Goal: Information Seeking & Learning: Understand process/instructions

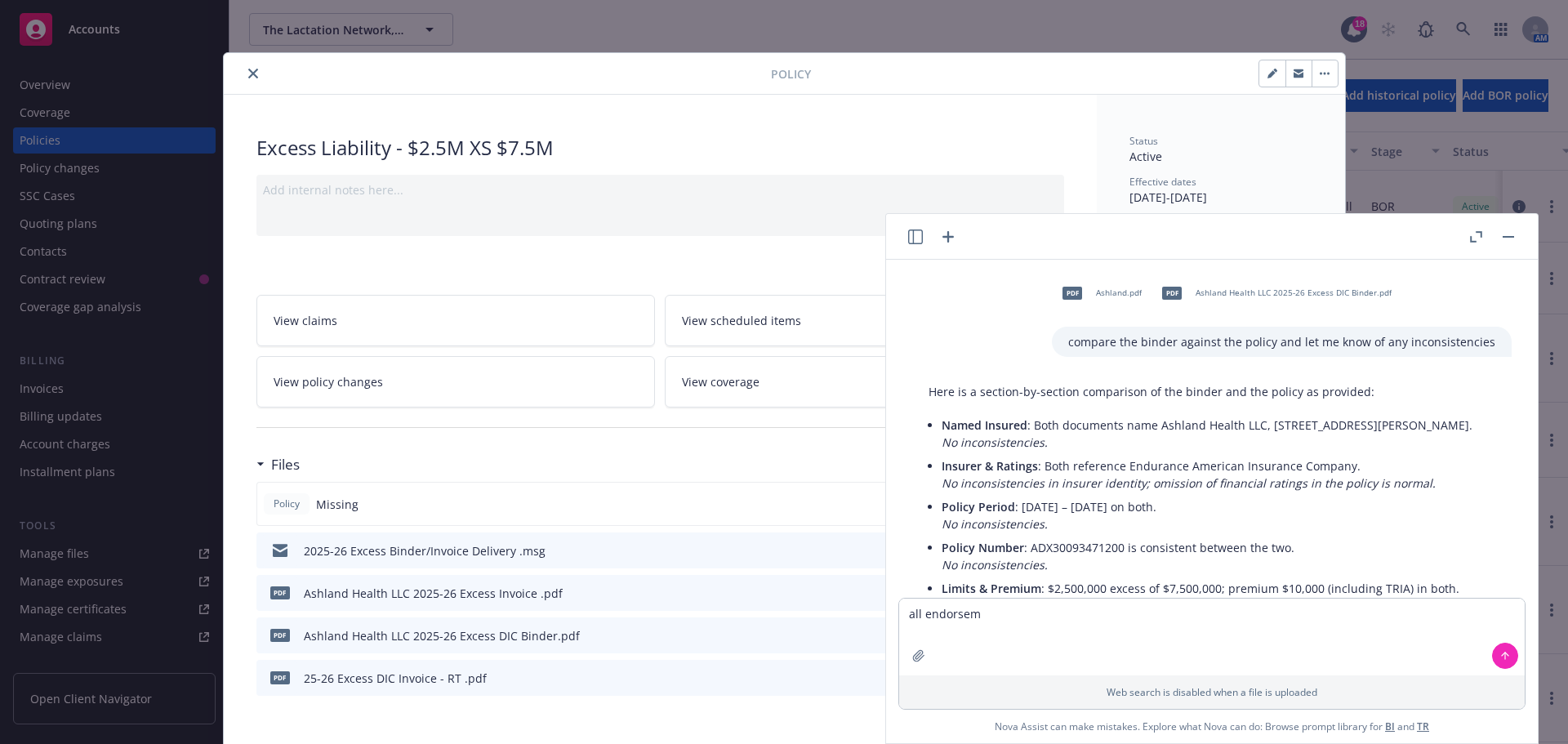
click at [248, 71] on icon "close" at bounding box center [253, 73] width 10 height 10
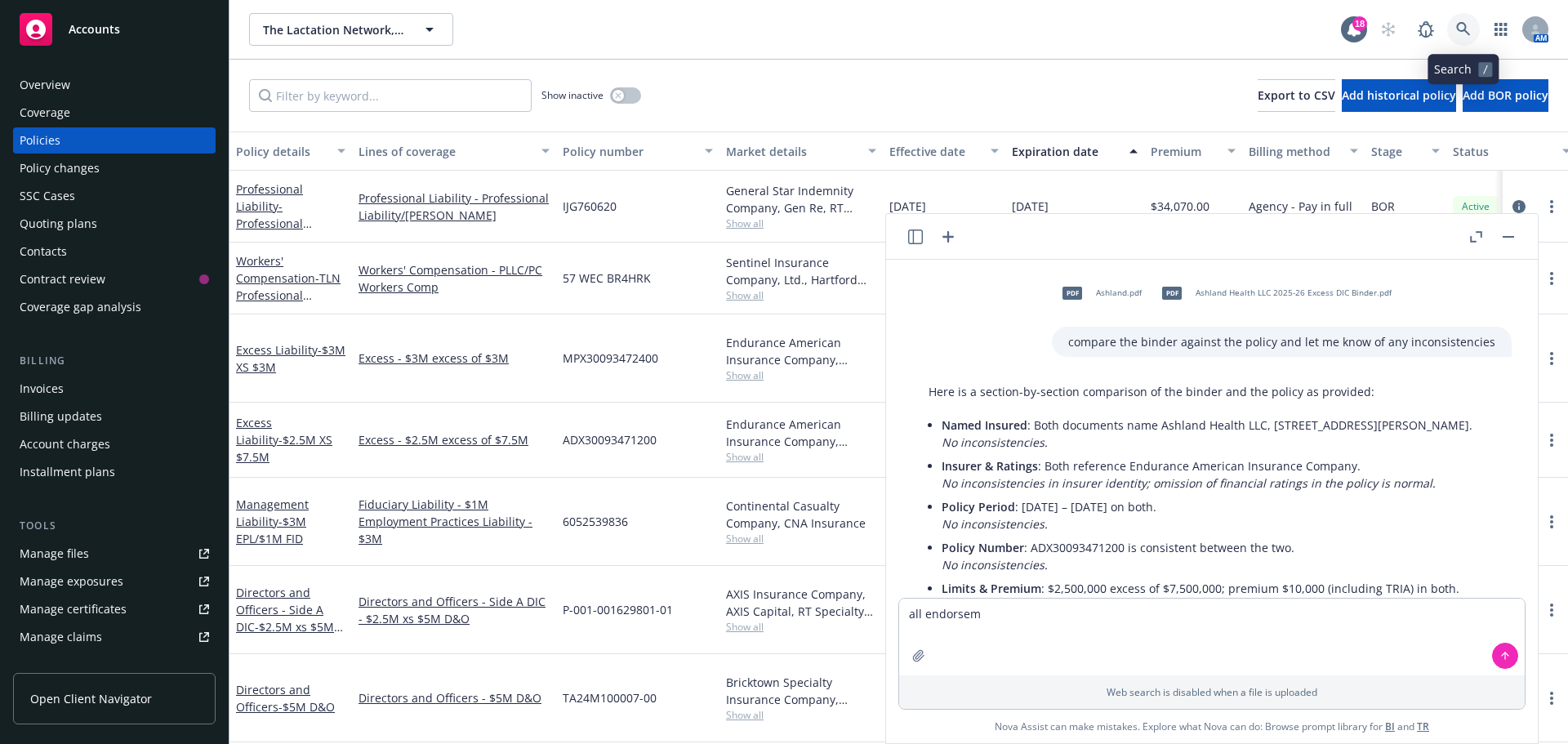
click at [1461, 30] on icon at bounding box center [1462, 28] width 14 height 14
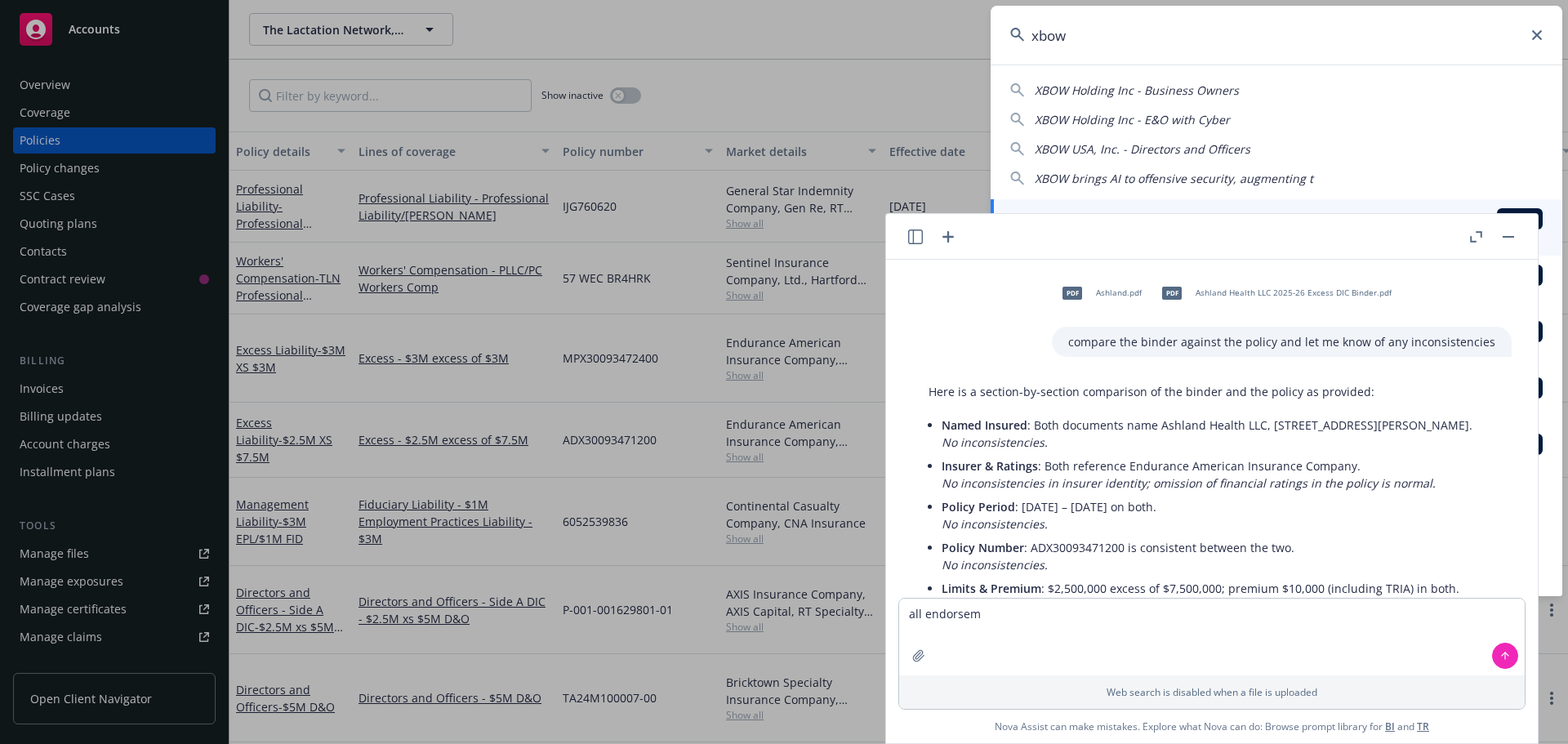
click at [1126, 144] on span "XBOW USA, Inc. - Directors and Officers" at bounding box center [1142, 149] width 216 height 16
type input "XBOW USA, Inc. - Directors and Officers"
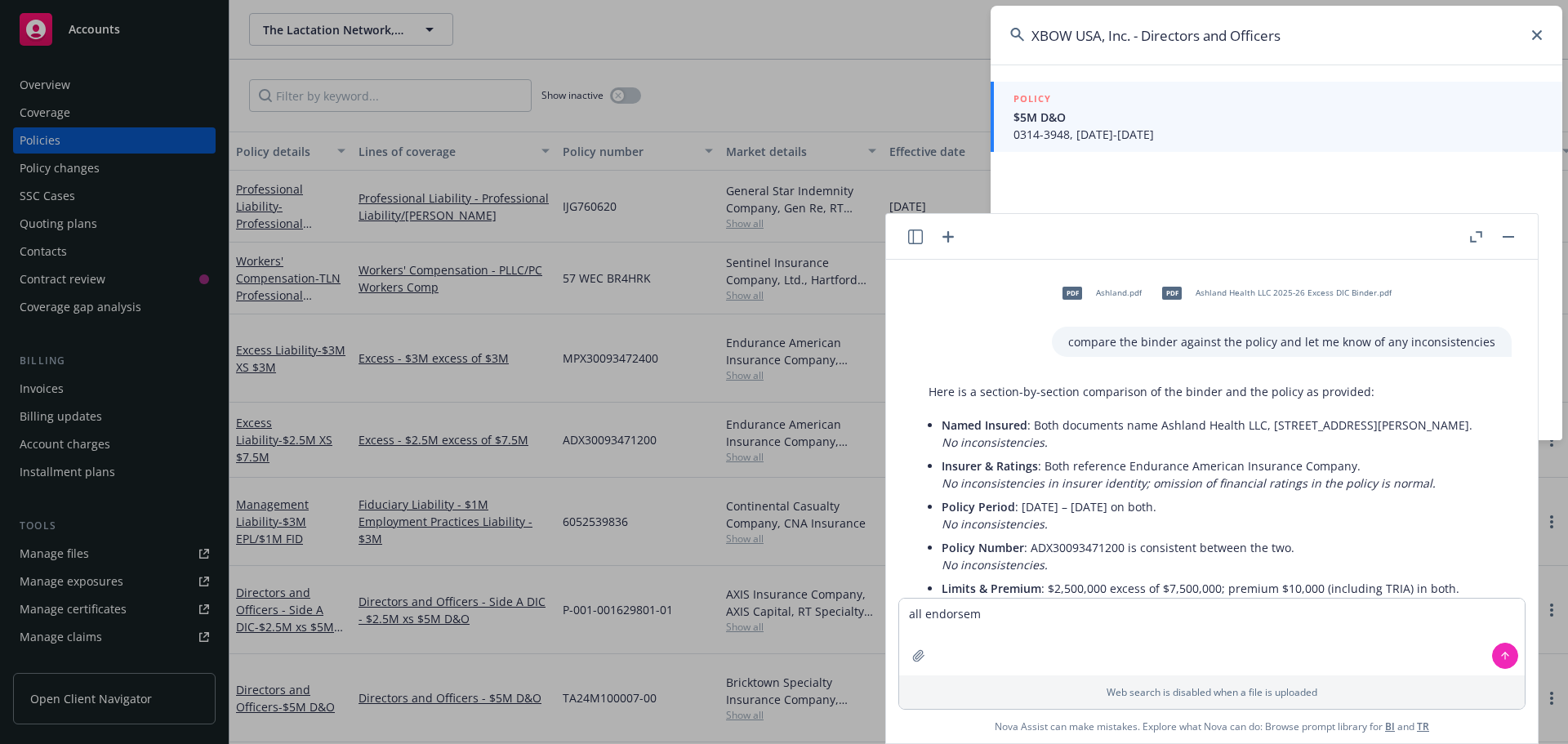
click at [1514, 235] on button "button" at bounding box center [1508, 237] width 20 height 20
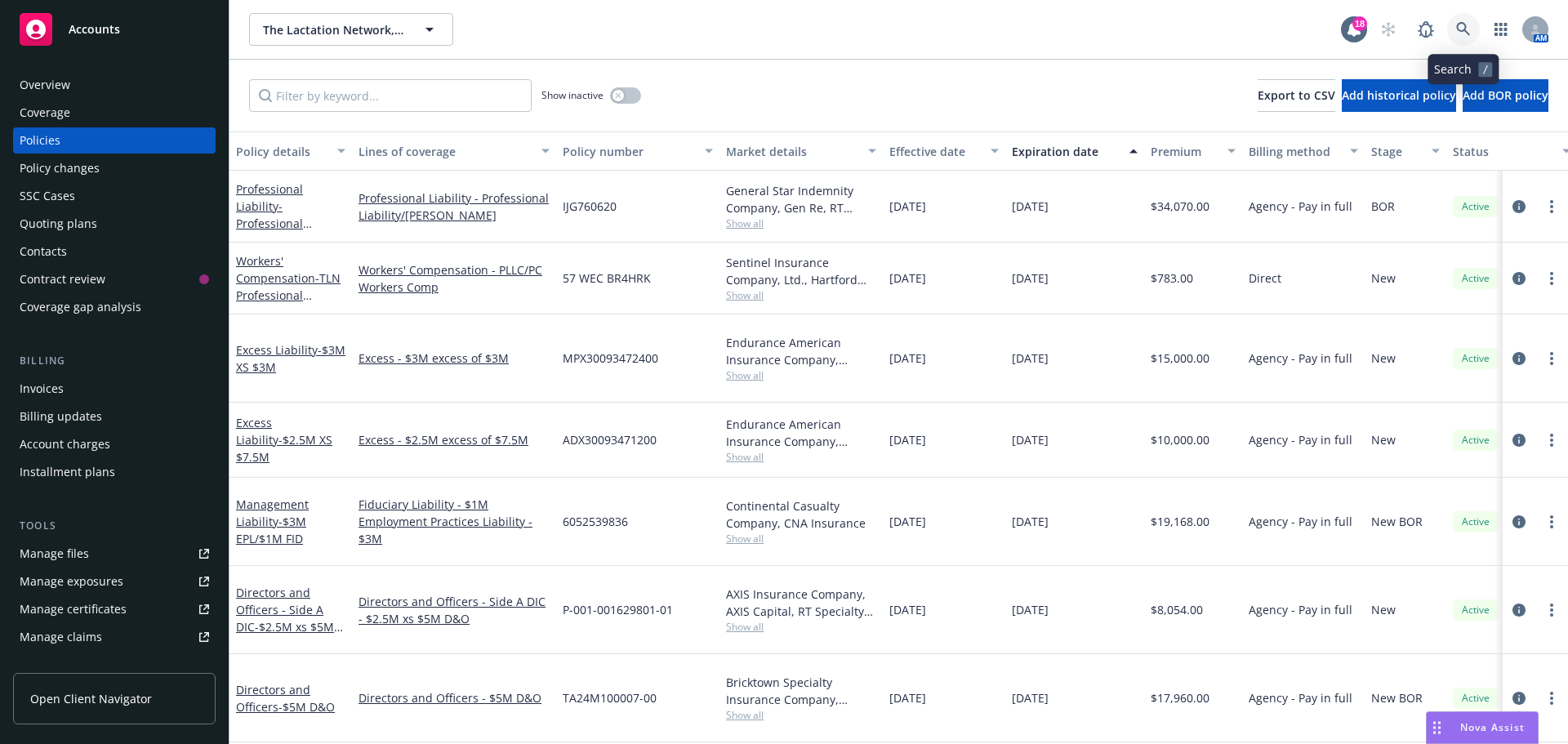
click at [1459, 30] on icon at bounding box center [1462, 28] width 14 height 14
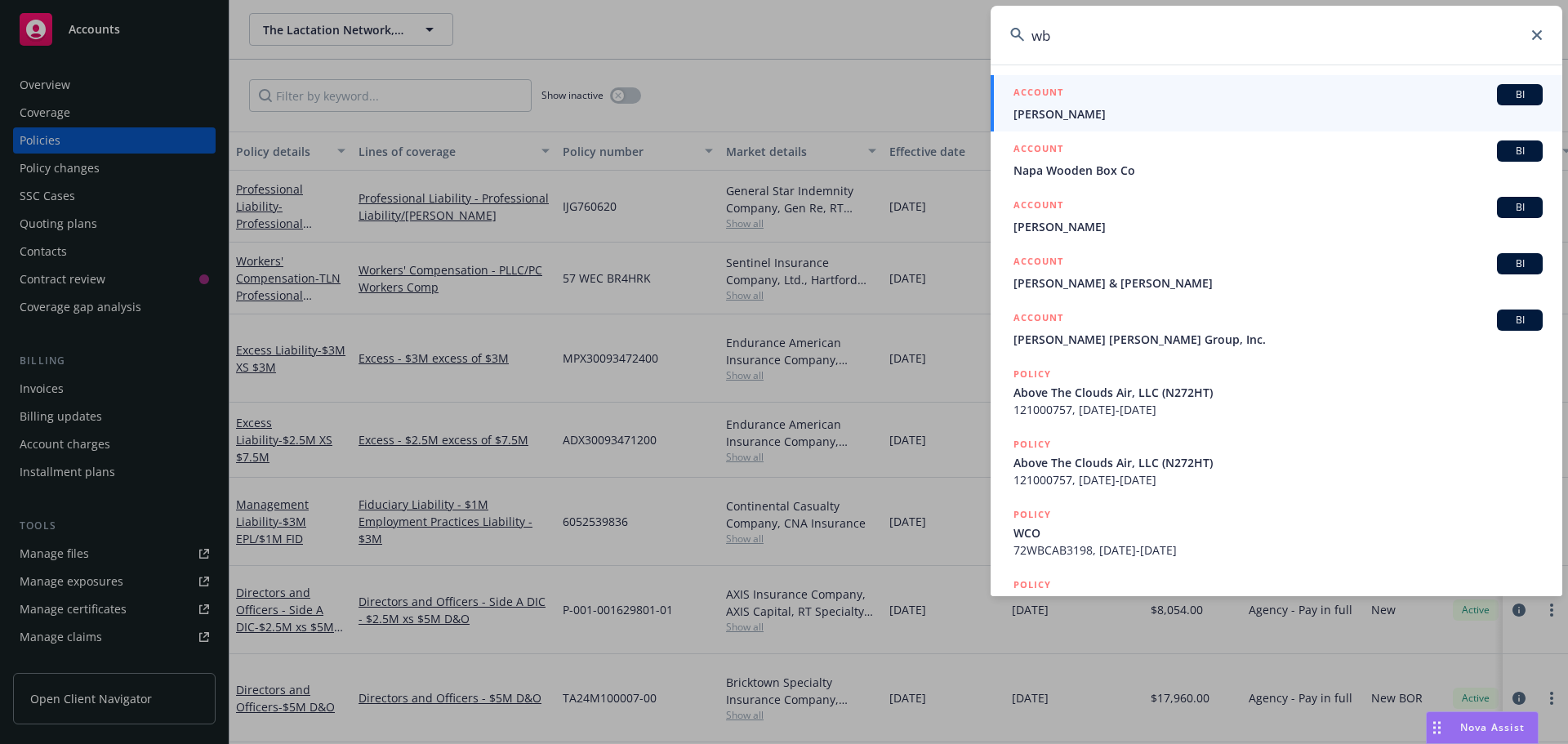
type input "w"
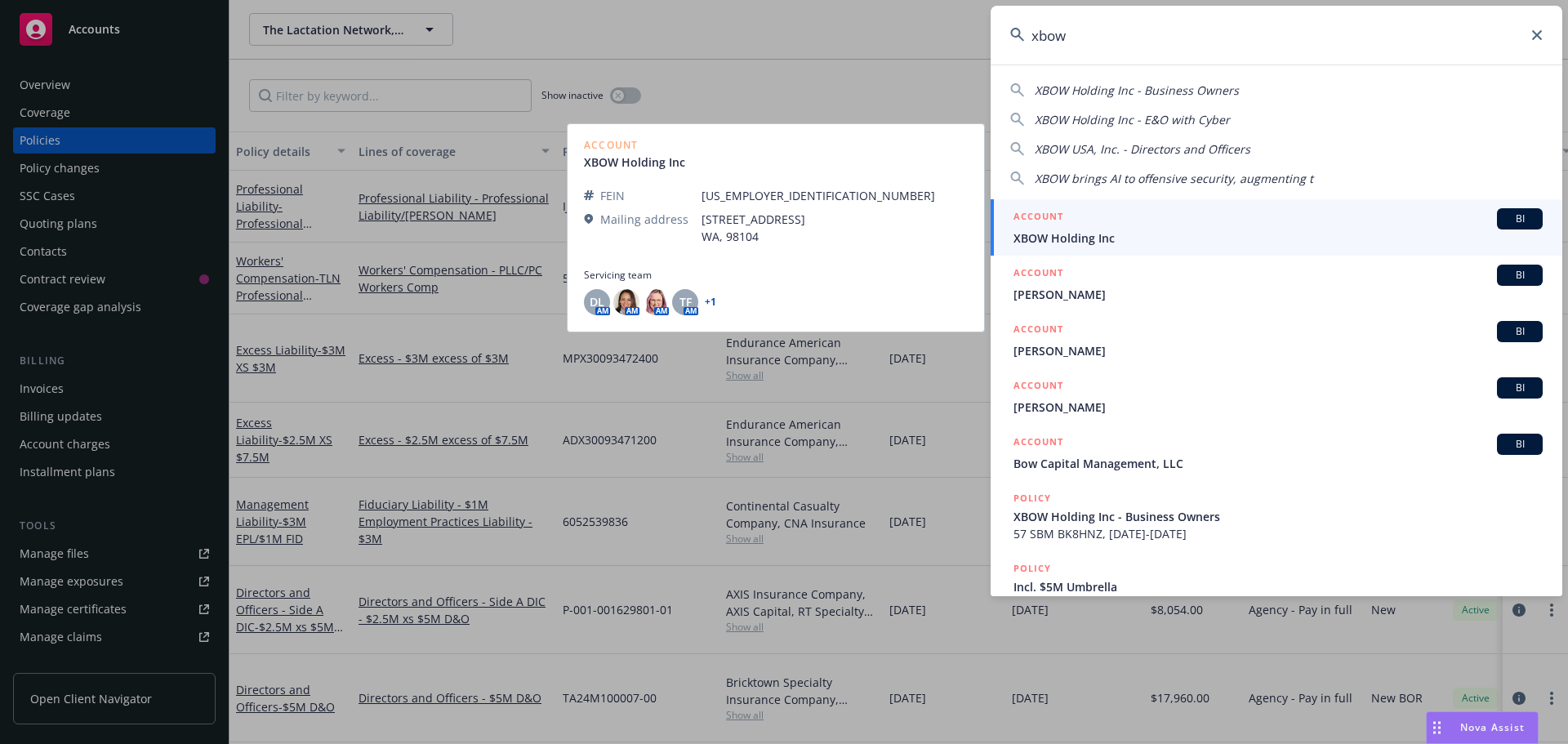
type input "xbow"
click at [1507, 219] on span "BI" at bounding box center [1519, 219] width 32 height 15
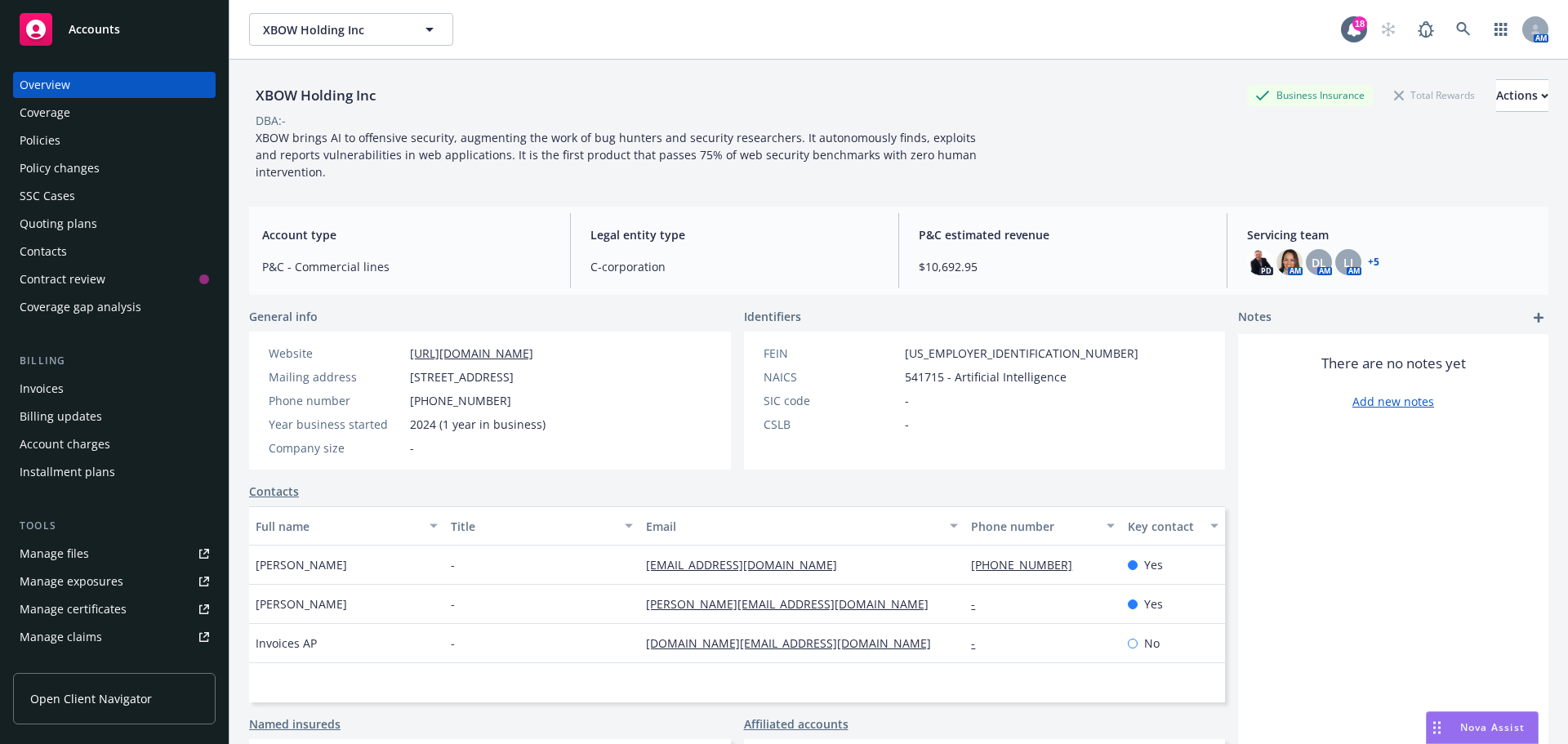
click at [47, 108] on div "Coverage" at bounding box center [45, 112] width 51 height 26
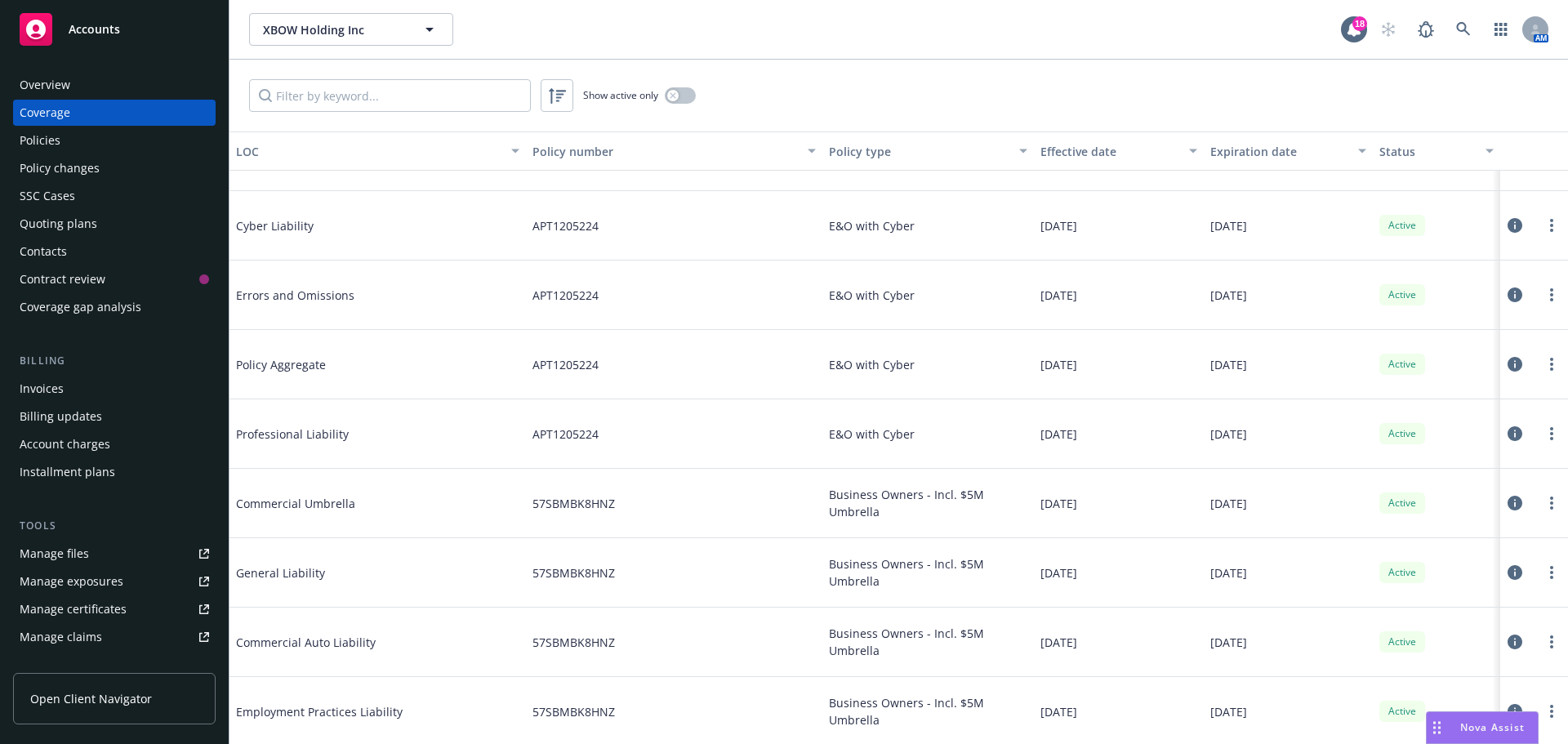
scroll to position [317, 0]
click at [1507, 707] on icon at bounding box center [1515, 709] width 15 height 15
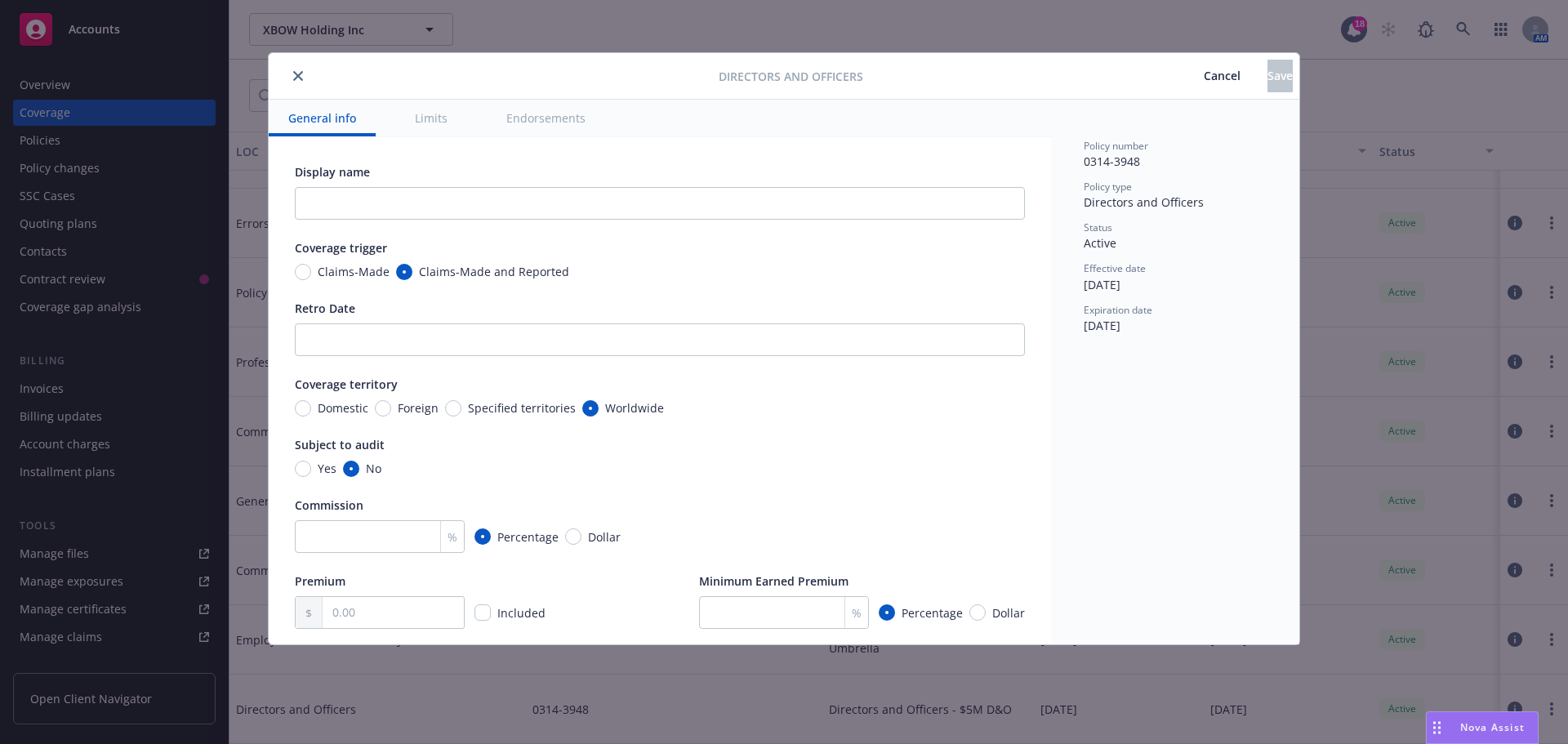
click at [292, 77] on button "close" at bounding box center [298, 76] width 20 height 20
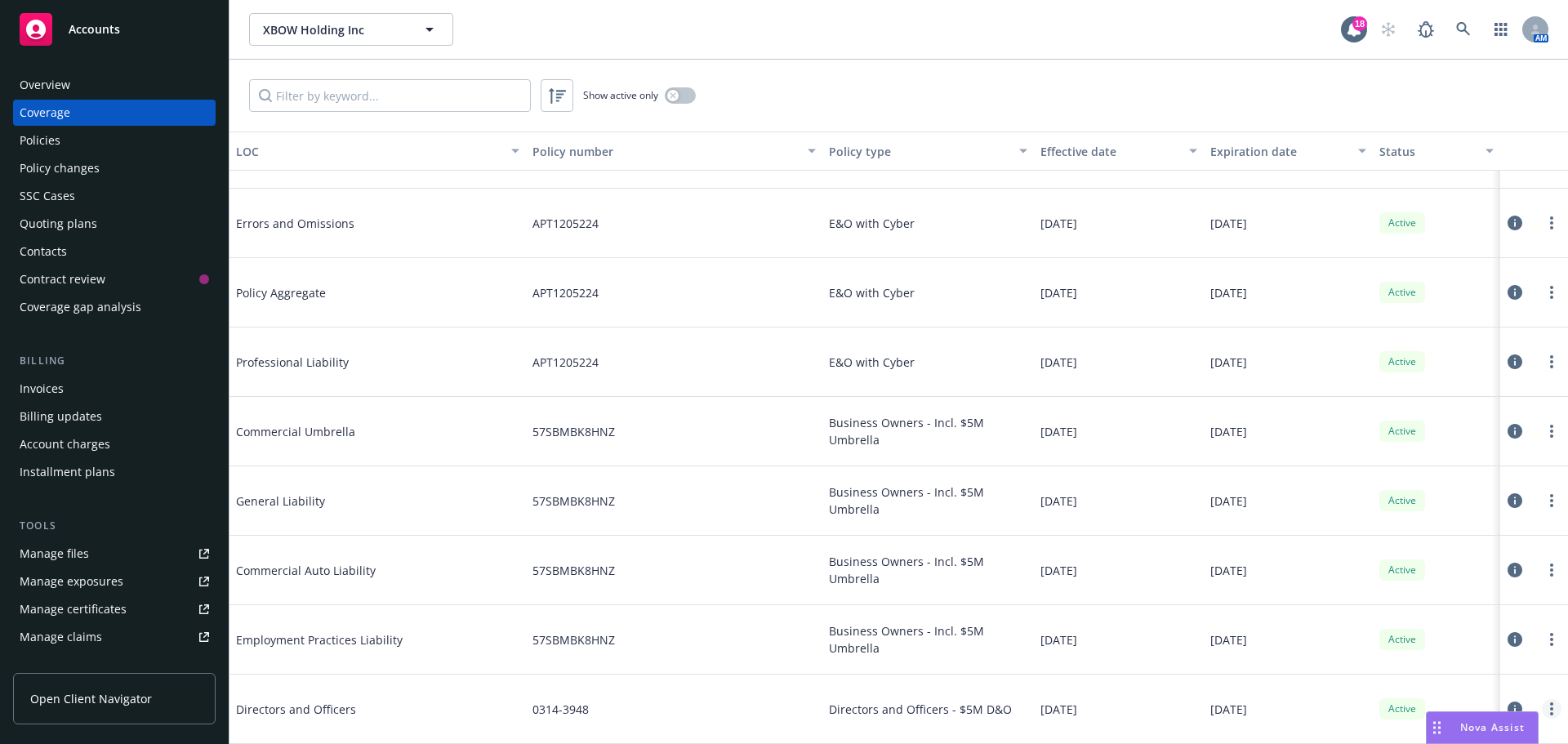
click at [1544, 702] on link "more" at bounding box center [1551, 709] width 20 height 20
click at [52, 139] on div "Policies" at bounding box center [40, 140] width 41 height 26
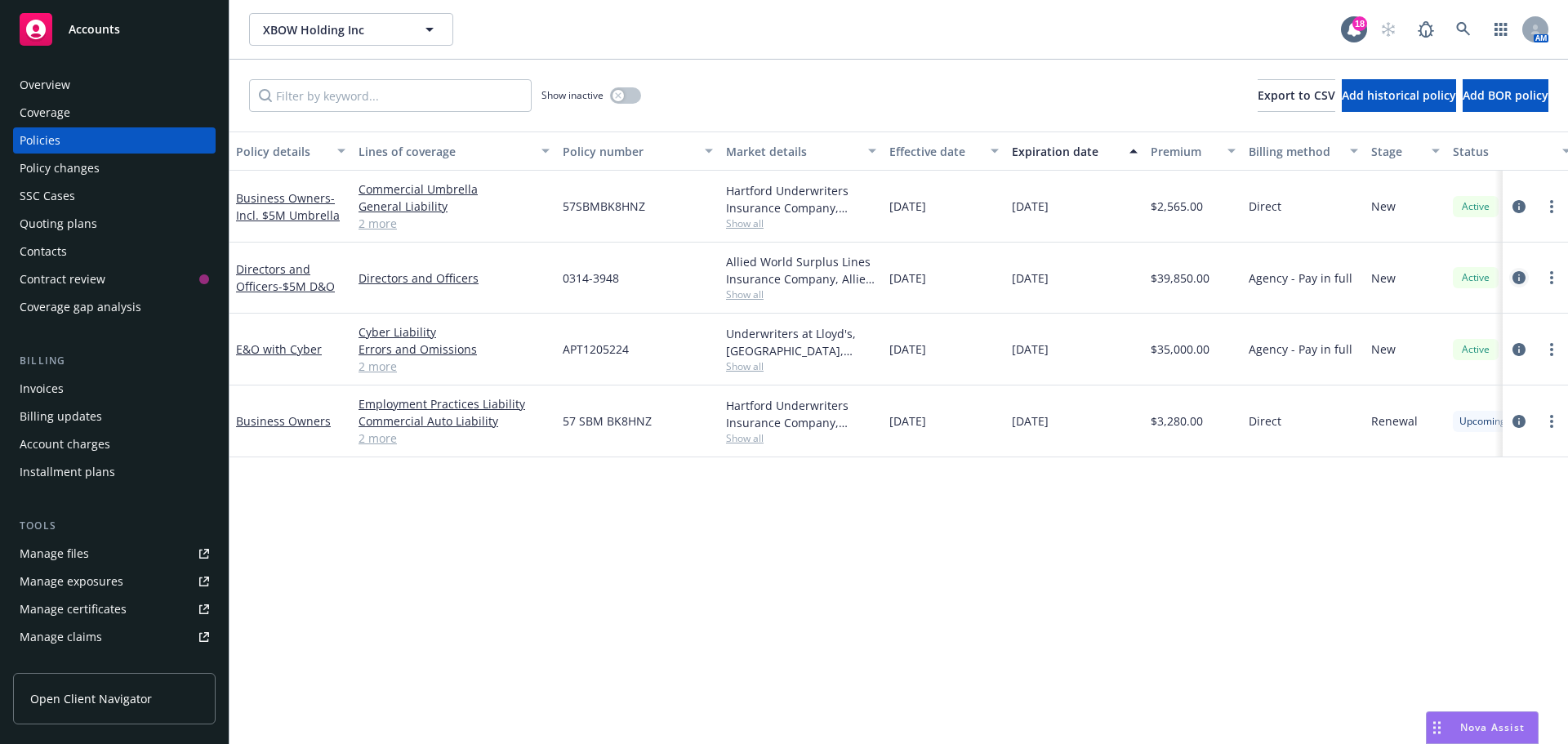
click at [1520, 278] on icon "circleInformation" at bounding box center [1519, 277] width 13 height 13
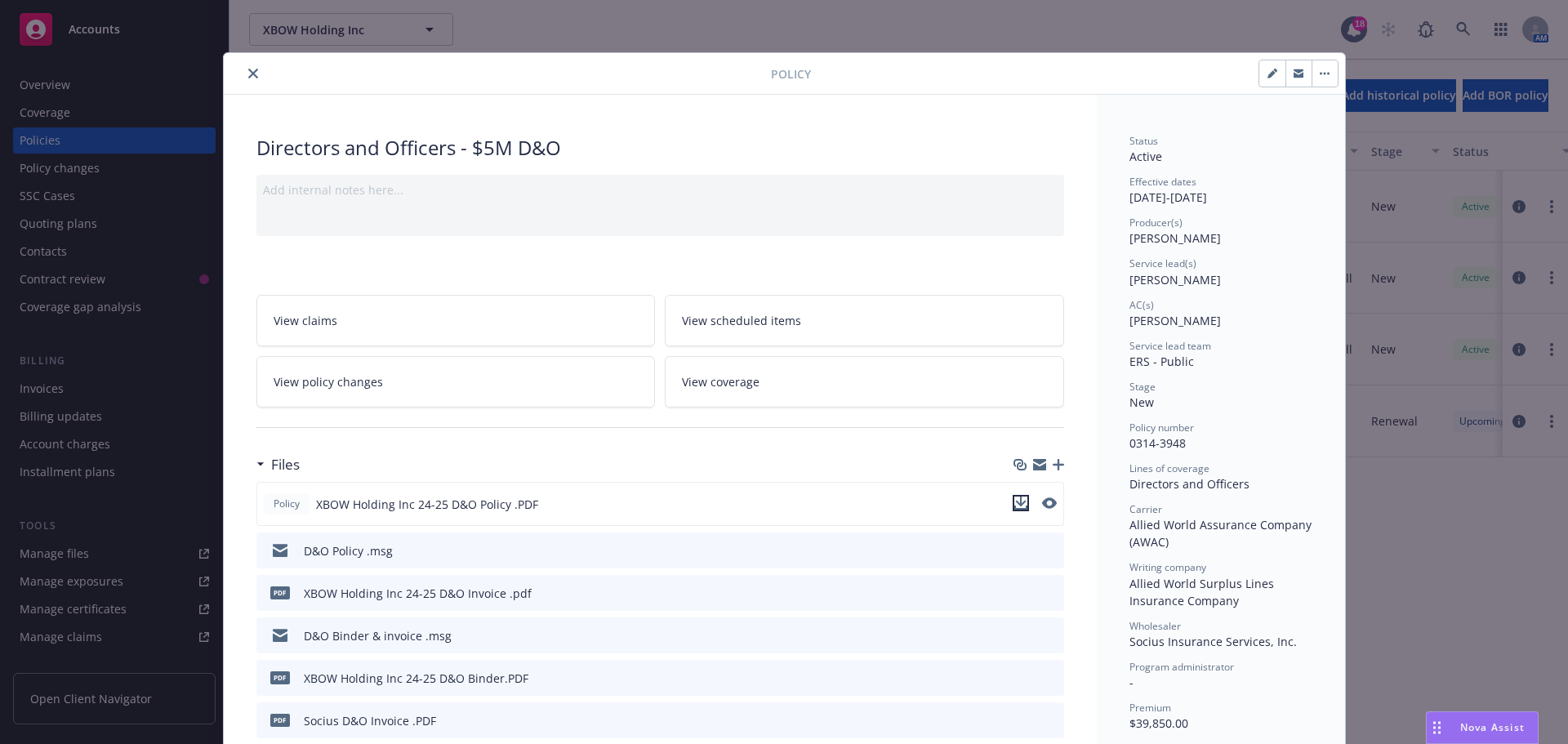
click at [1018, 502] on icon "download file" at bounding box center [1021, 503] width 13 height 13
click at [1015, 550] on icon "download file" at bounding box center [1021, 550] width 13 height 13
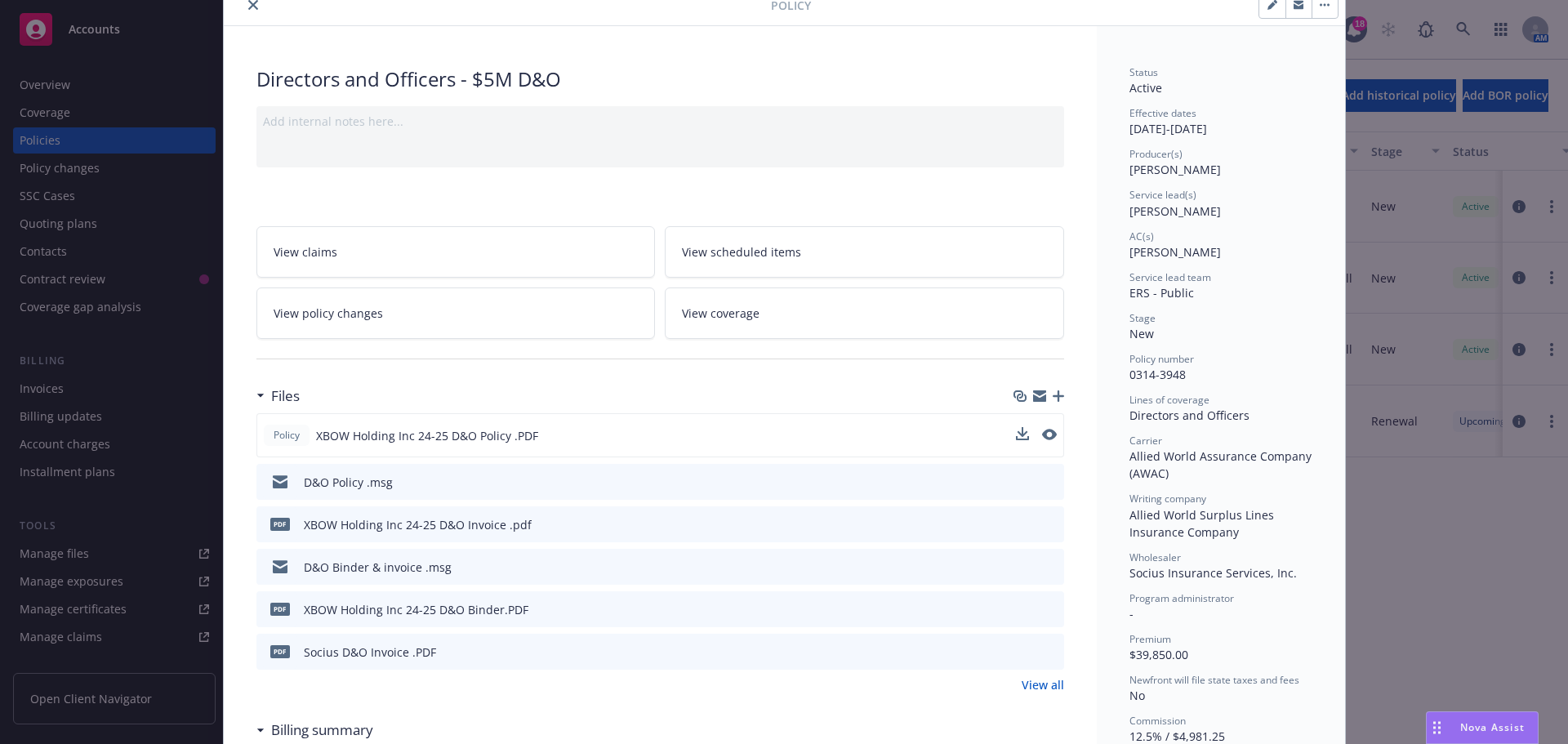
scroll to position [163, 0]
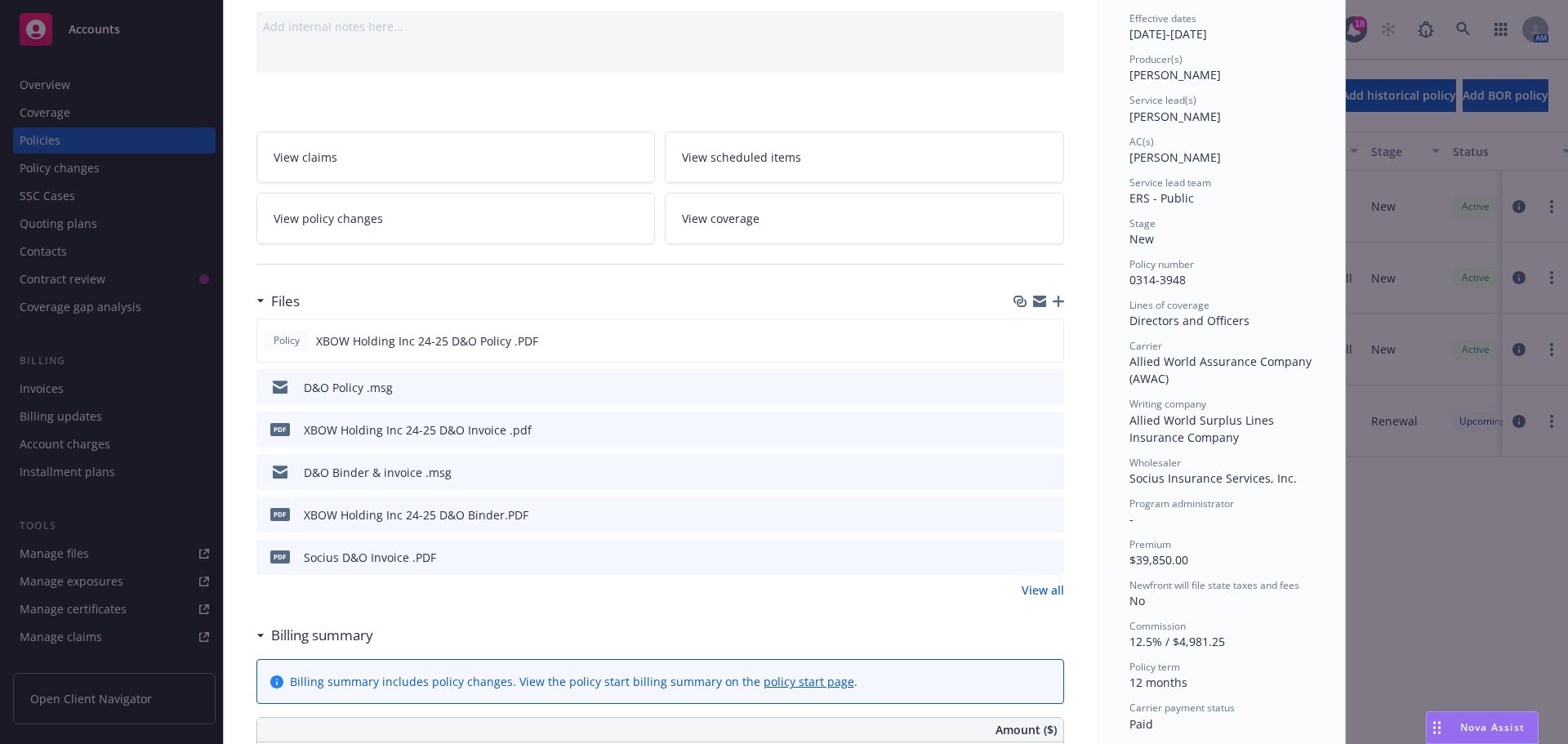
click at [1019, 469] on icon "download file" at bounding box center [1021, 470] width 11 height 10
click at [64, 227] on div "Policy Directors and Officers - $5M D&O Add internal notes here... View claims …" at bounding box center [784, 372] width 1568 height 744
click at [56, 224] on div "Policy Directors and Officers - $5M D&O Add internal notes here... View claims …" at bounding box center [784, 372] width 1568 height 744
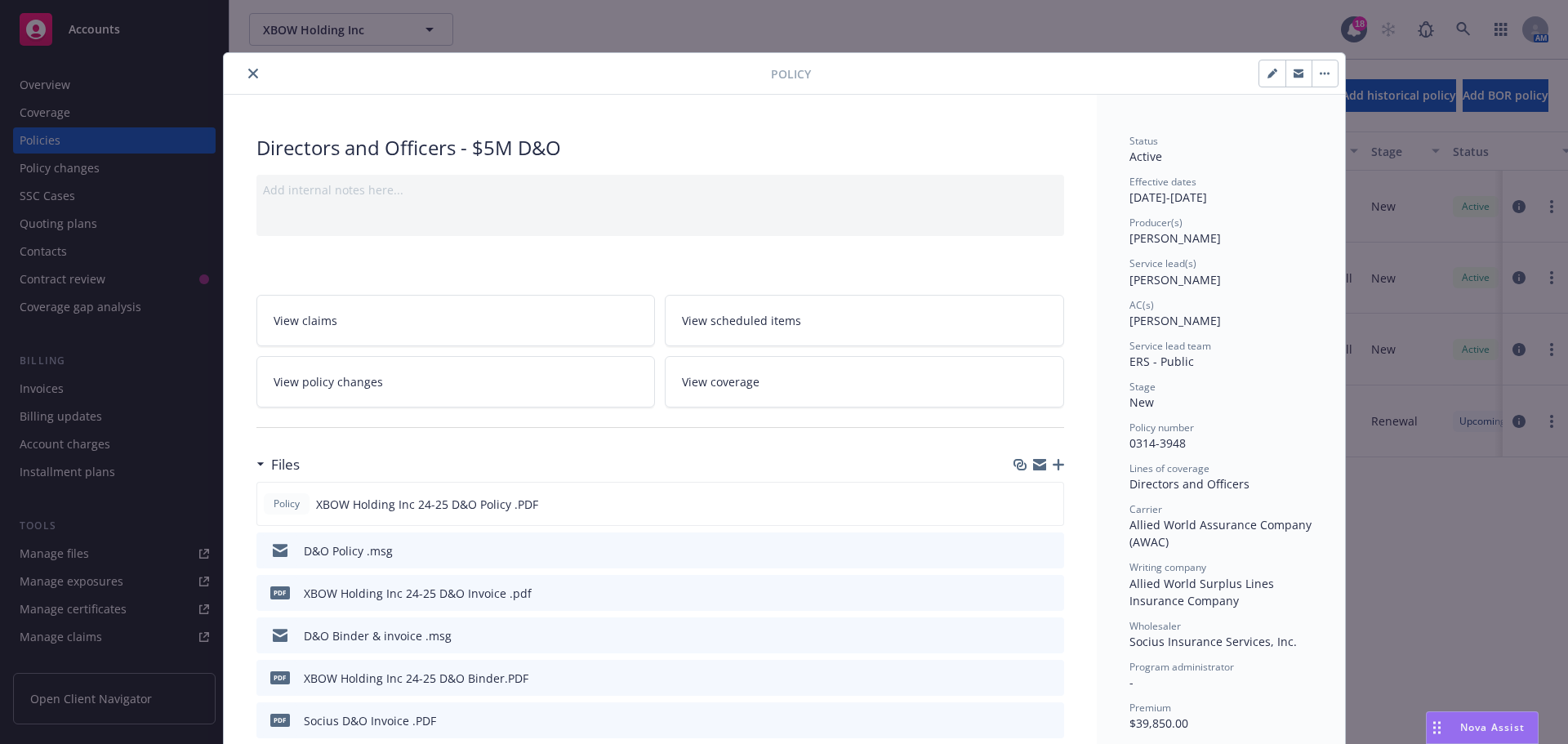
click at [248, 71] on icon "close" at bounding box center [253, 73] width 10 height 10
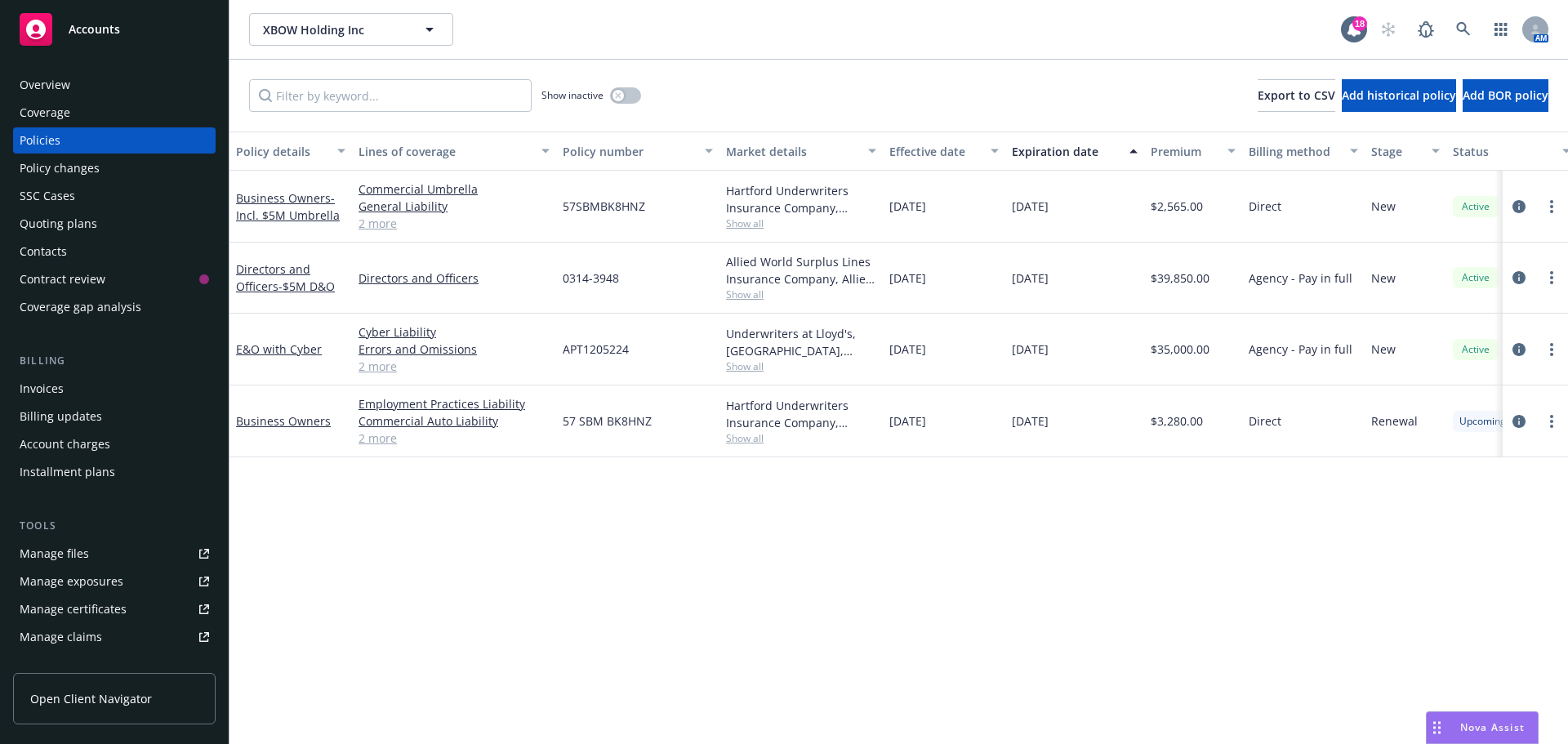
click at [57, 223] on div "Quoting plans" at bounding box center [58, 223] width 77 height 26
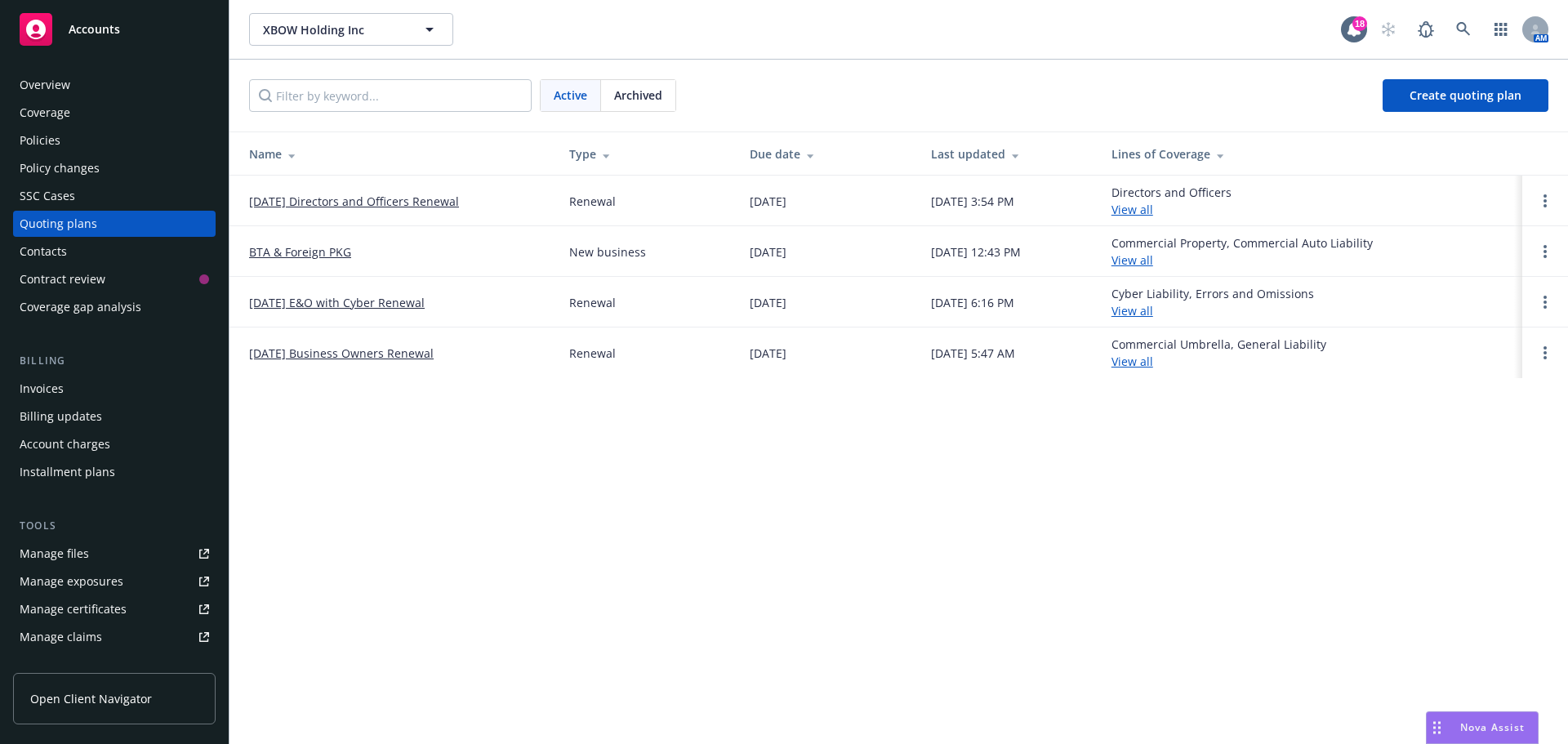
click at [1143, 212] on link "View all" at bounding box center [1132, 209] width 42 height 16
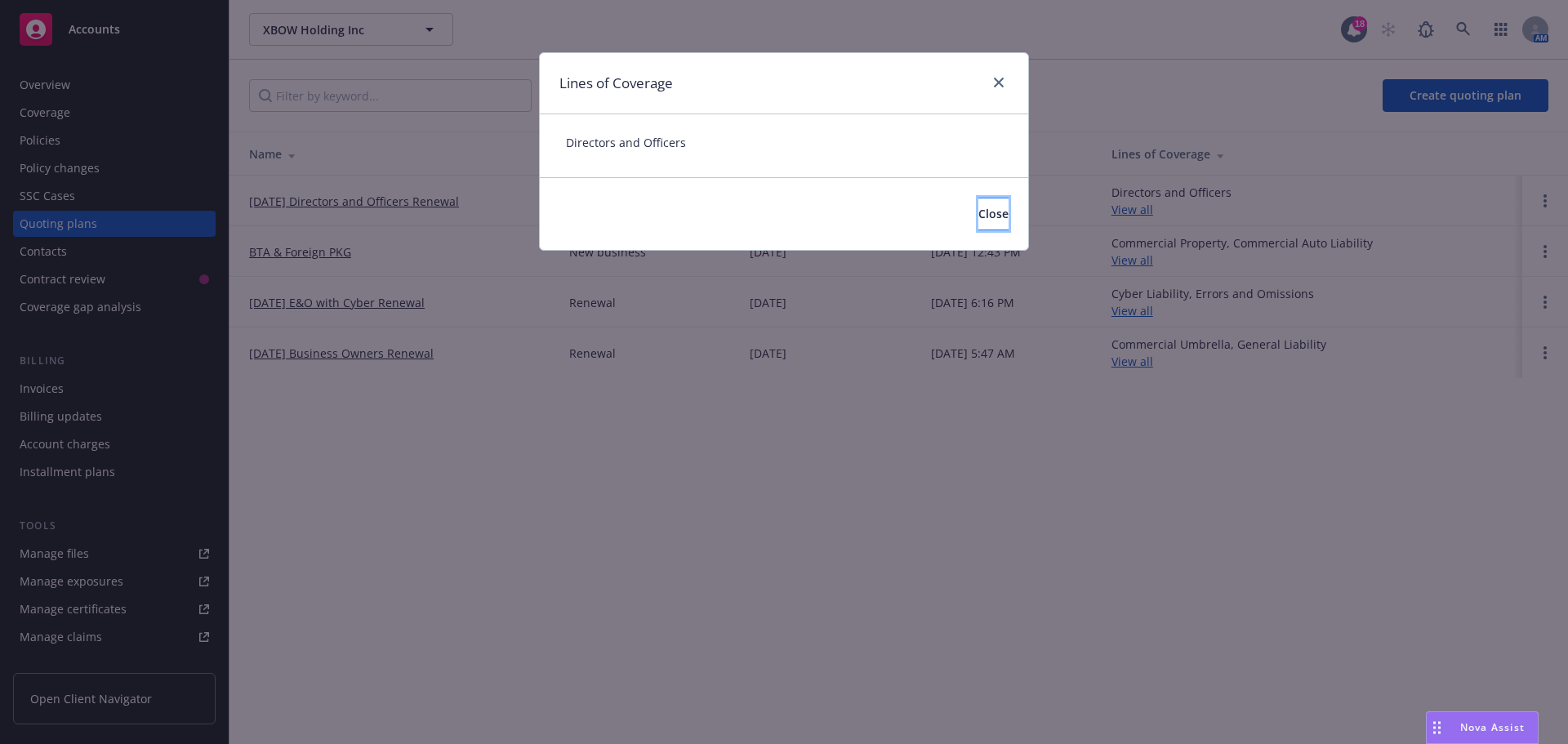
click at [978, 212] on button "Close" at bounding box center [993, 213] width 30 height 32
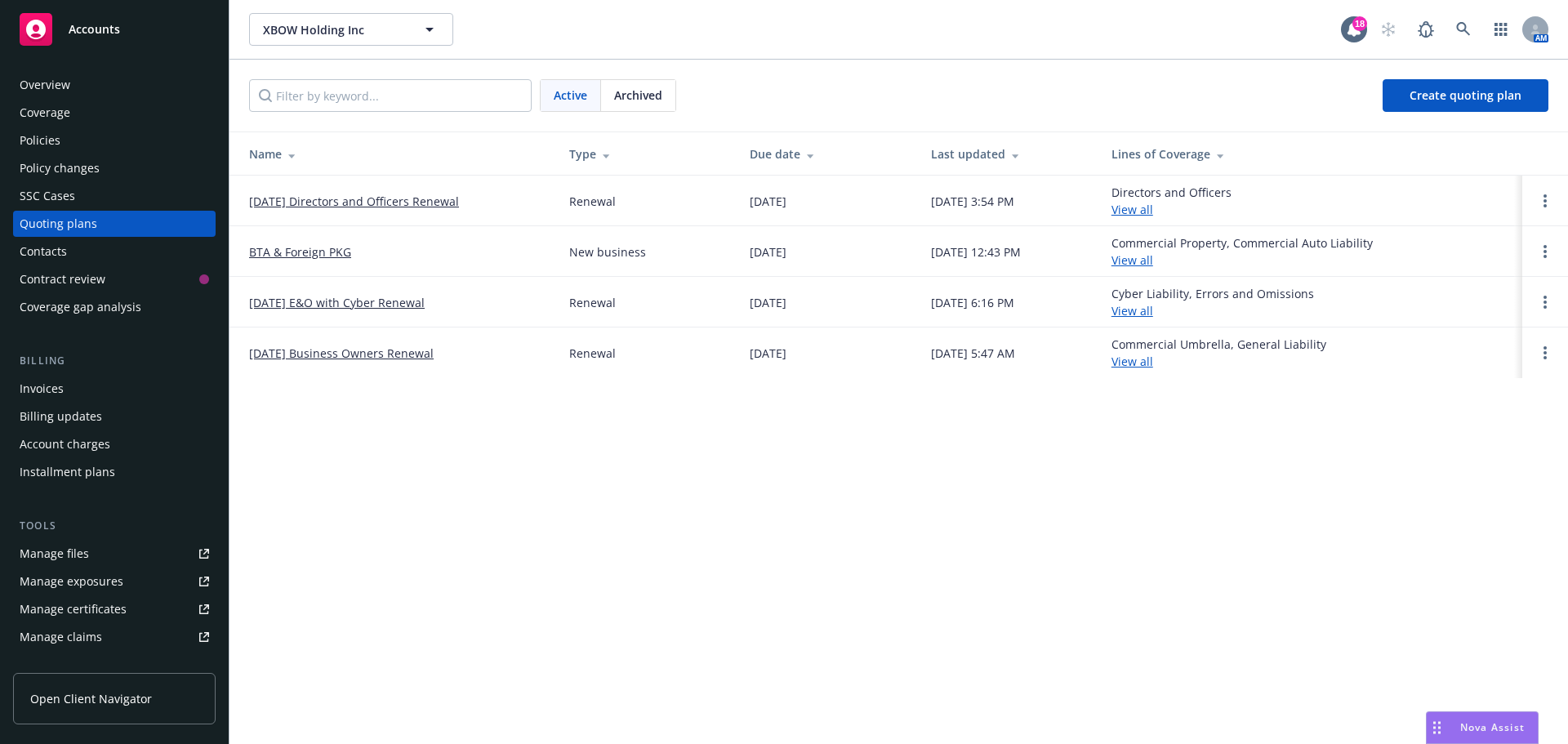
click at [361, 198] on link "[DATE] Directors and Officers Renewal" at bounding box center [354, 201] width 210 height 17
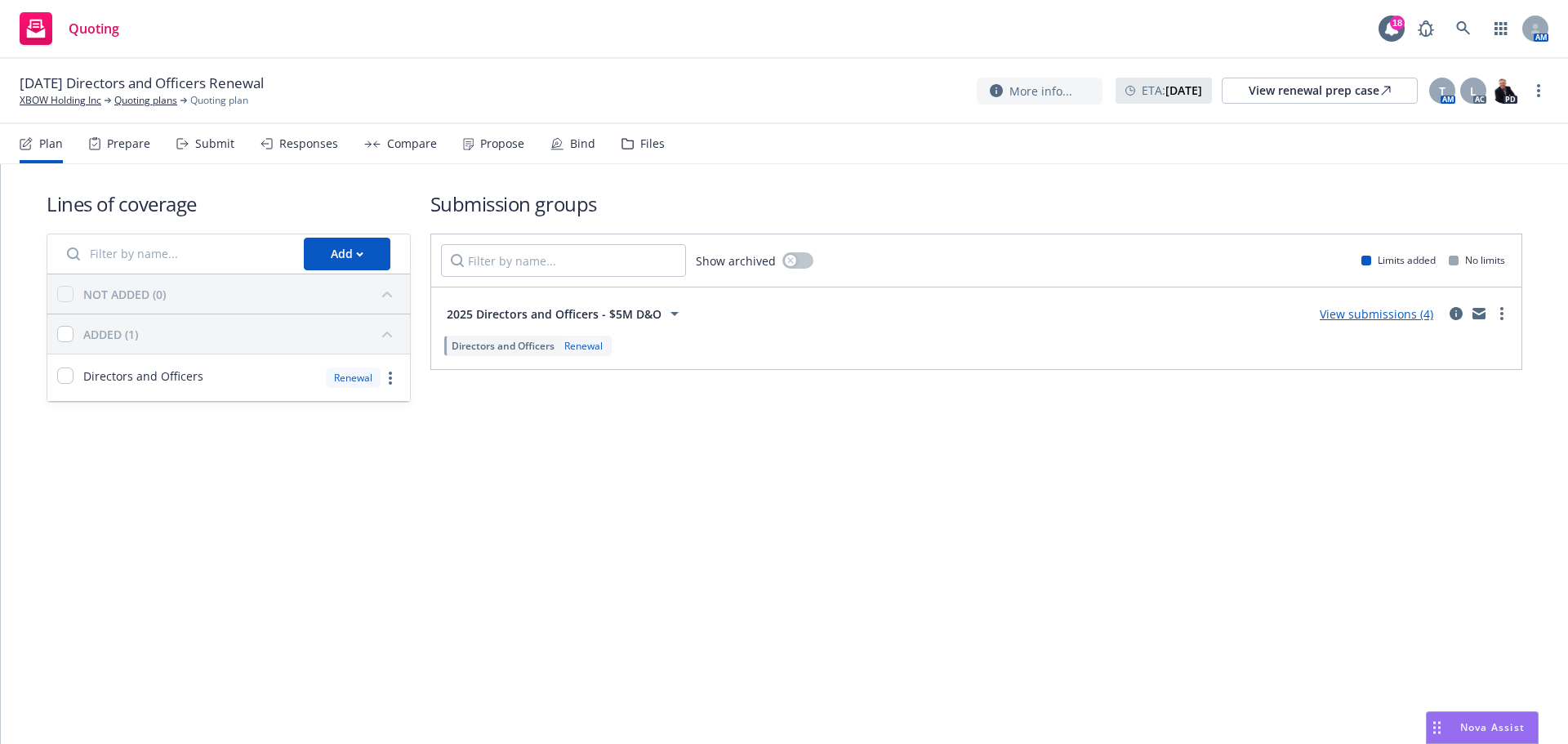
click at [522, 314] on span "2025 Directors and Officers - $5M D&O" at bounding box center [554, 314] width 215 height 17
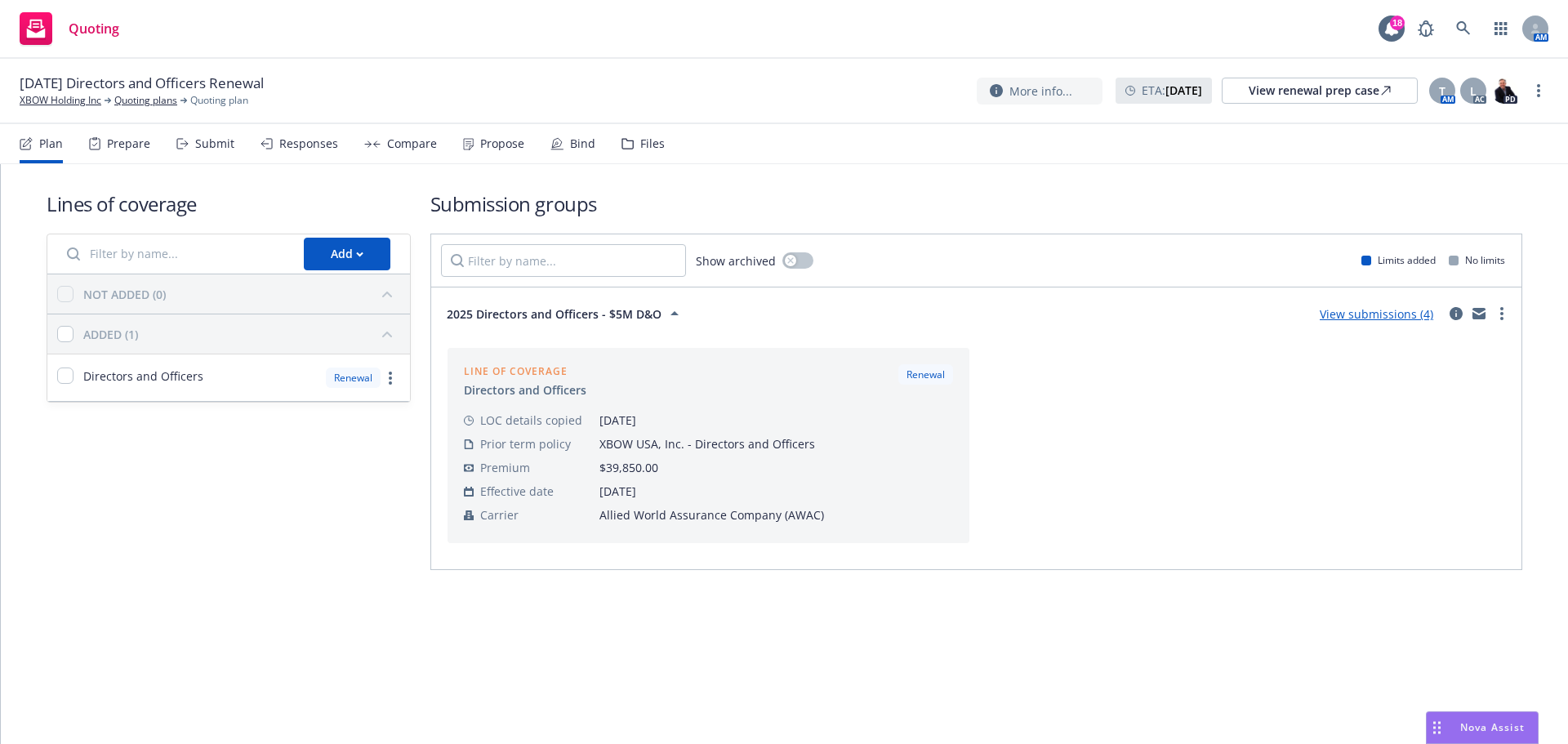
click at [1361, 313] on link "View submissions (4)" at bounding box center [1376, 313] width 113 height 16
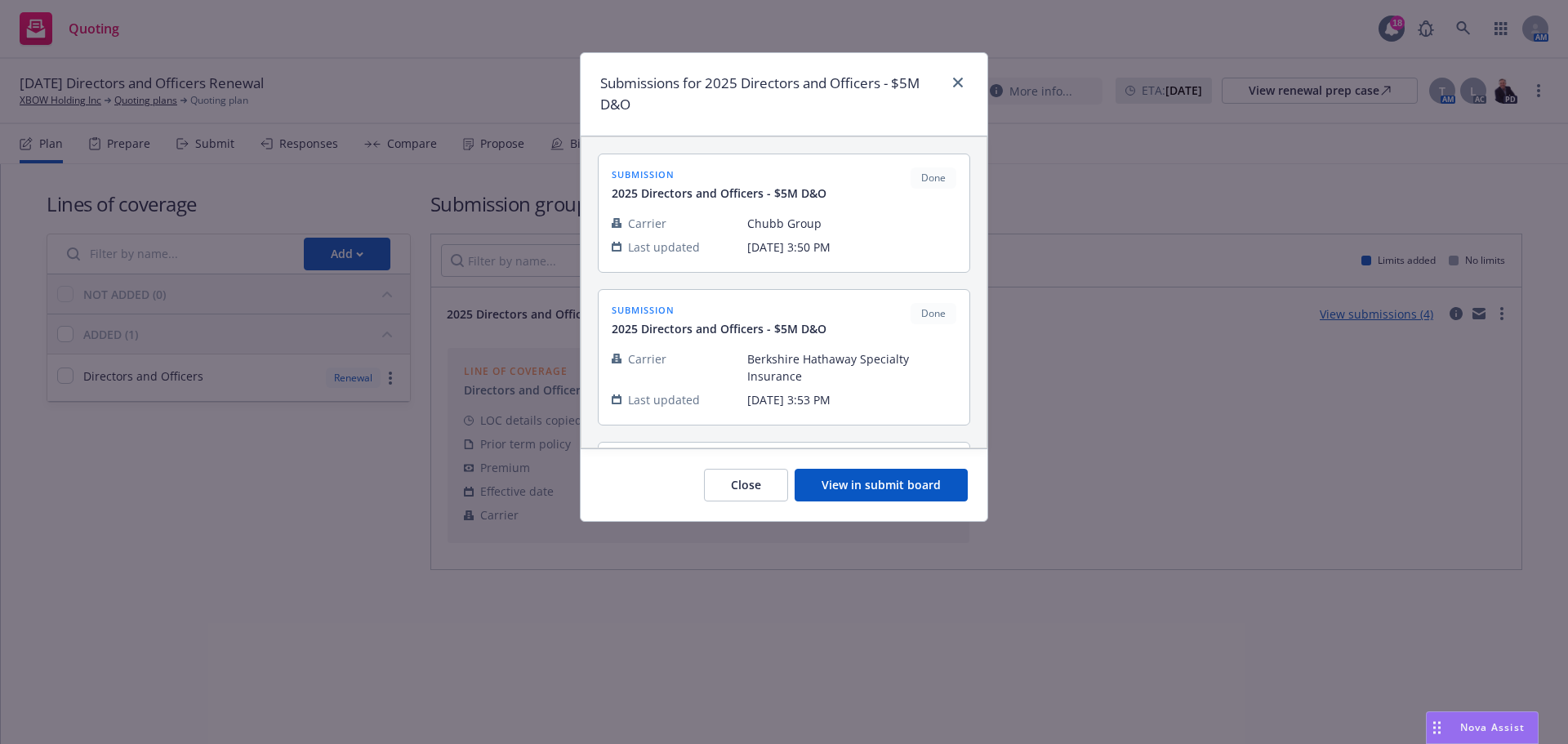
click at [633, 173] on span "submission" at bounding box center [719, 174] width 215 height 14
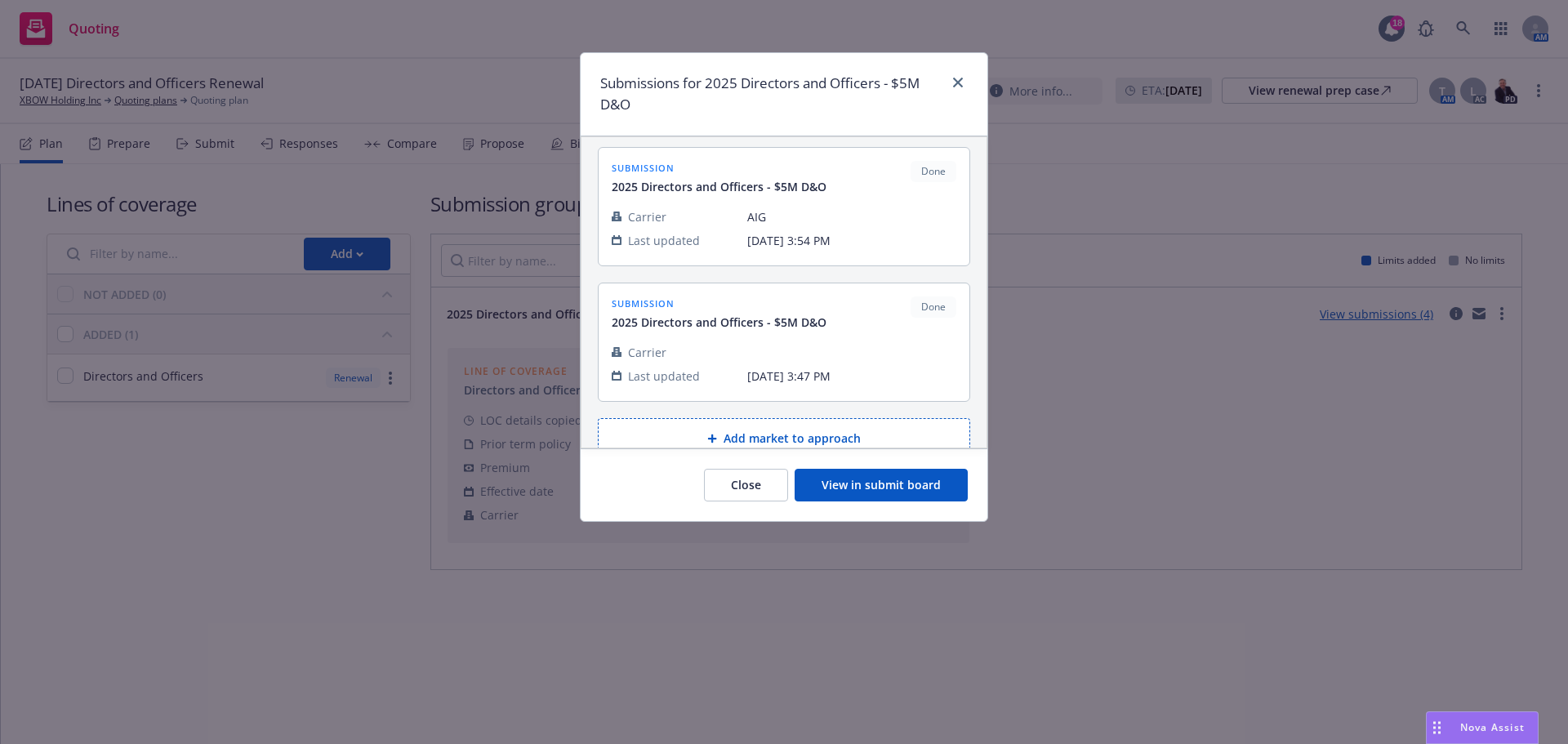
scroll to position [322, 0]
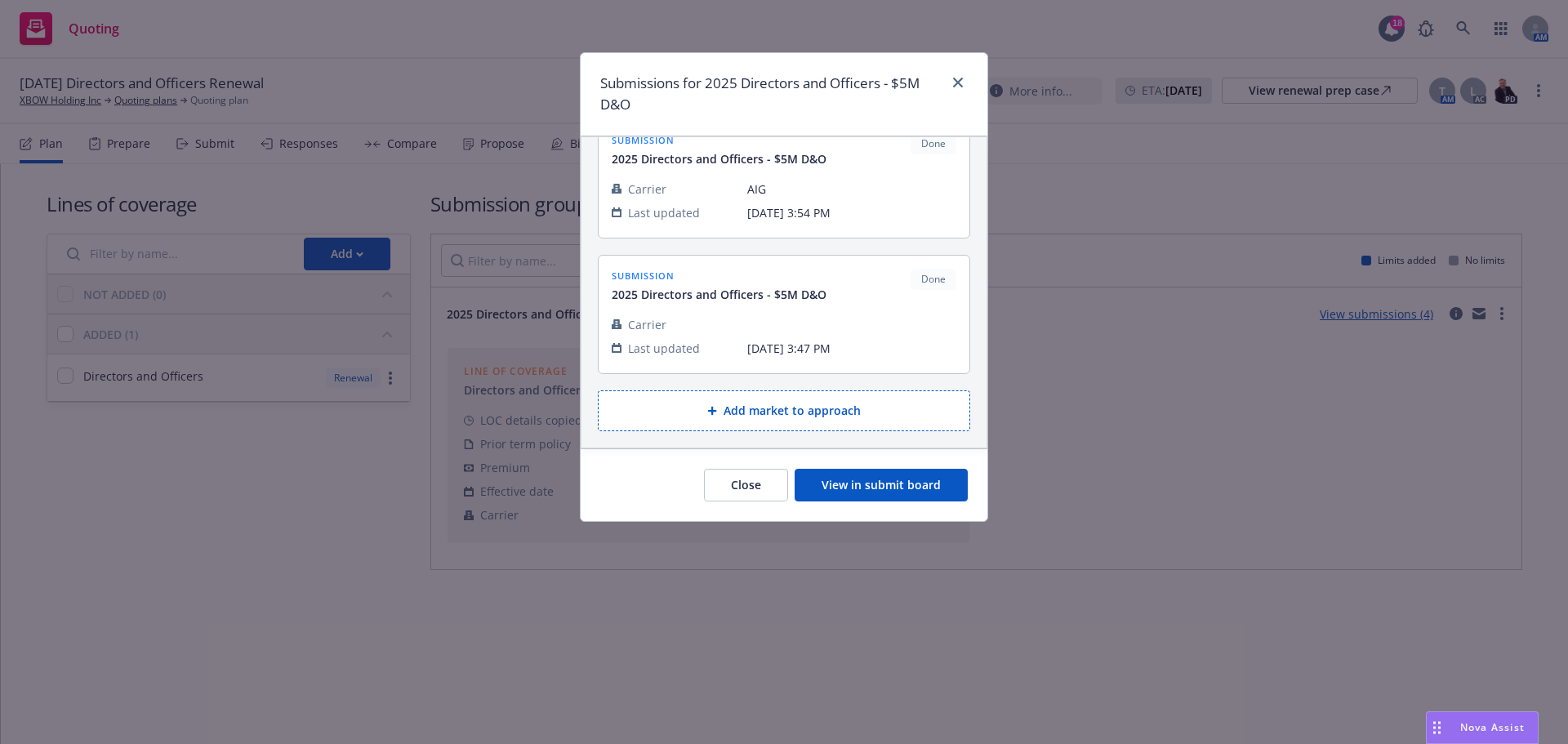
click at [850, 480] on button "View in submit board" at bounding box center [881, 485] width 173 height 32
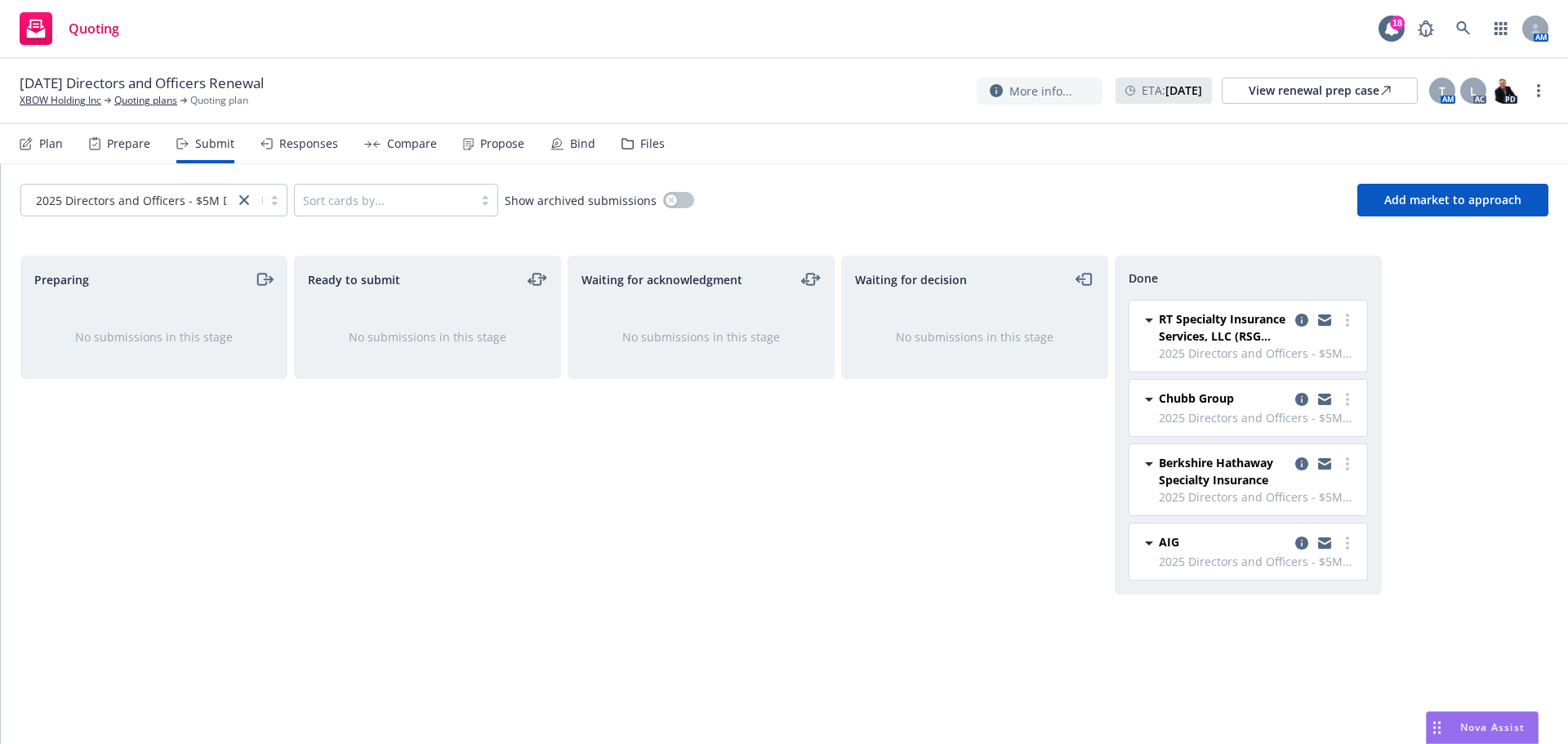
click at [1172, 397] on span "Chubb Group" at bounding box center [1196, 397] width 75 height 17
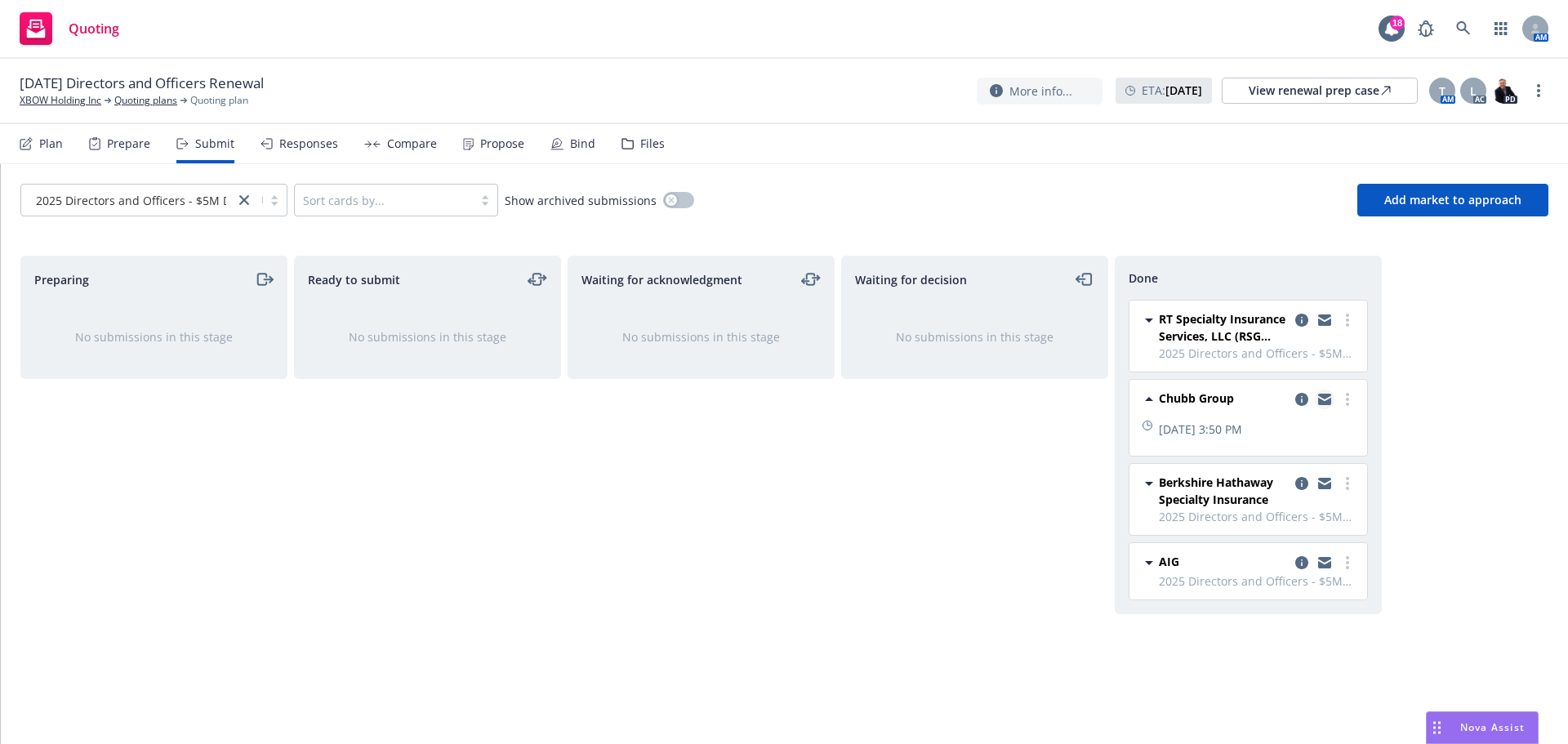
click at [1321, 397] on icon "copy logging email" at bounding box center [1325, 399] width 13 height 12
click at [1303, 398] on icon "copy logging email" at bounding box center [1301, 399] width 13 height 13
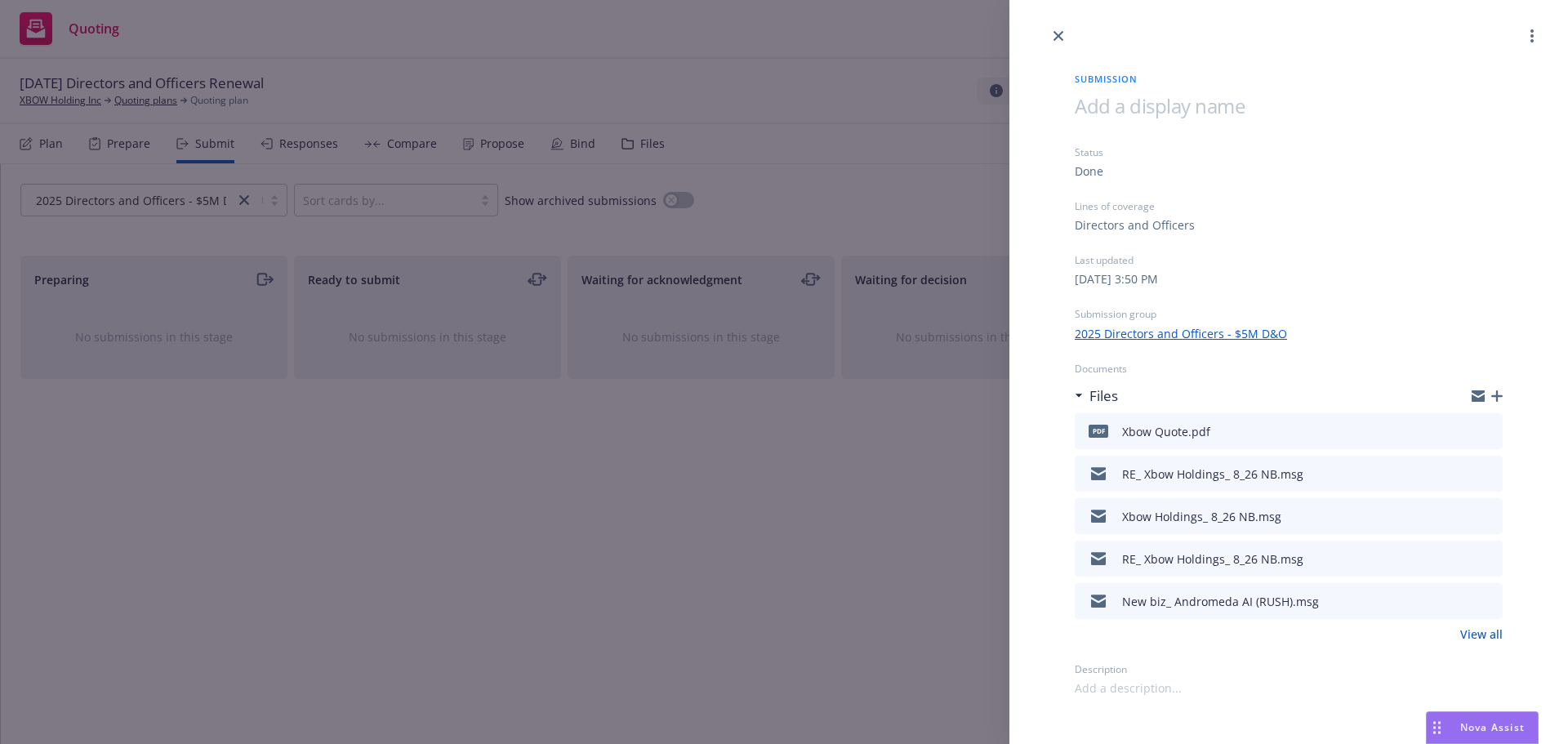
click at [1131, 334] on link "2025 Directors and Officers - $5M D&O" at bounding box center [1181, 333] width 212 height 17
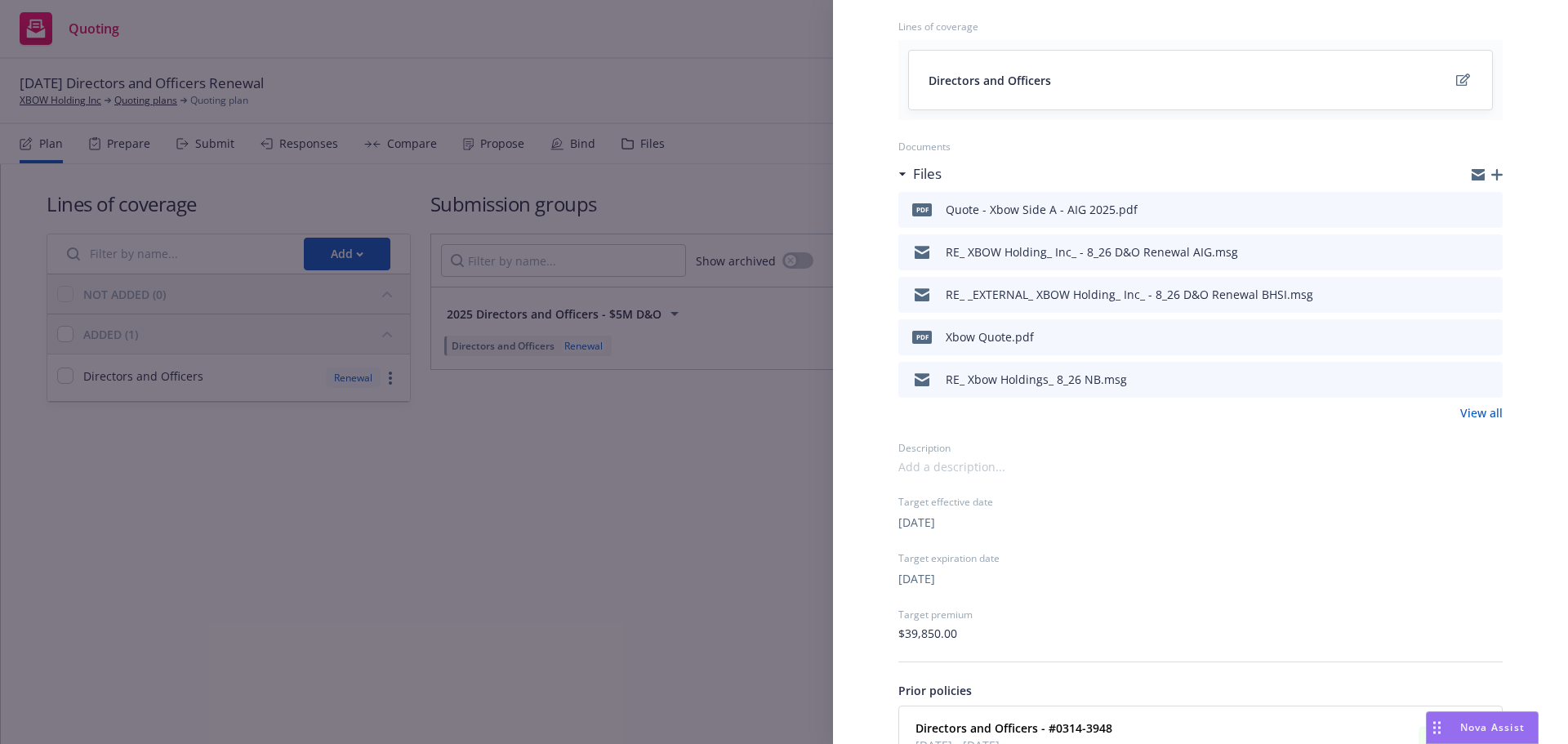
scroll to position [62, 0]
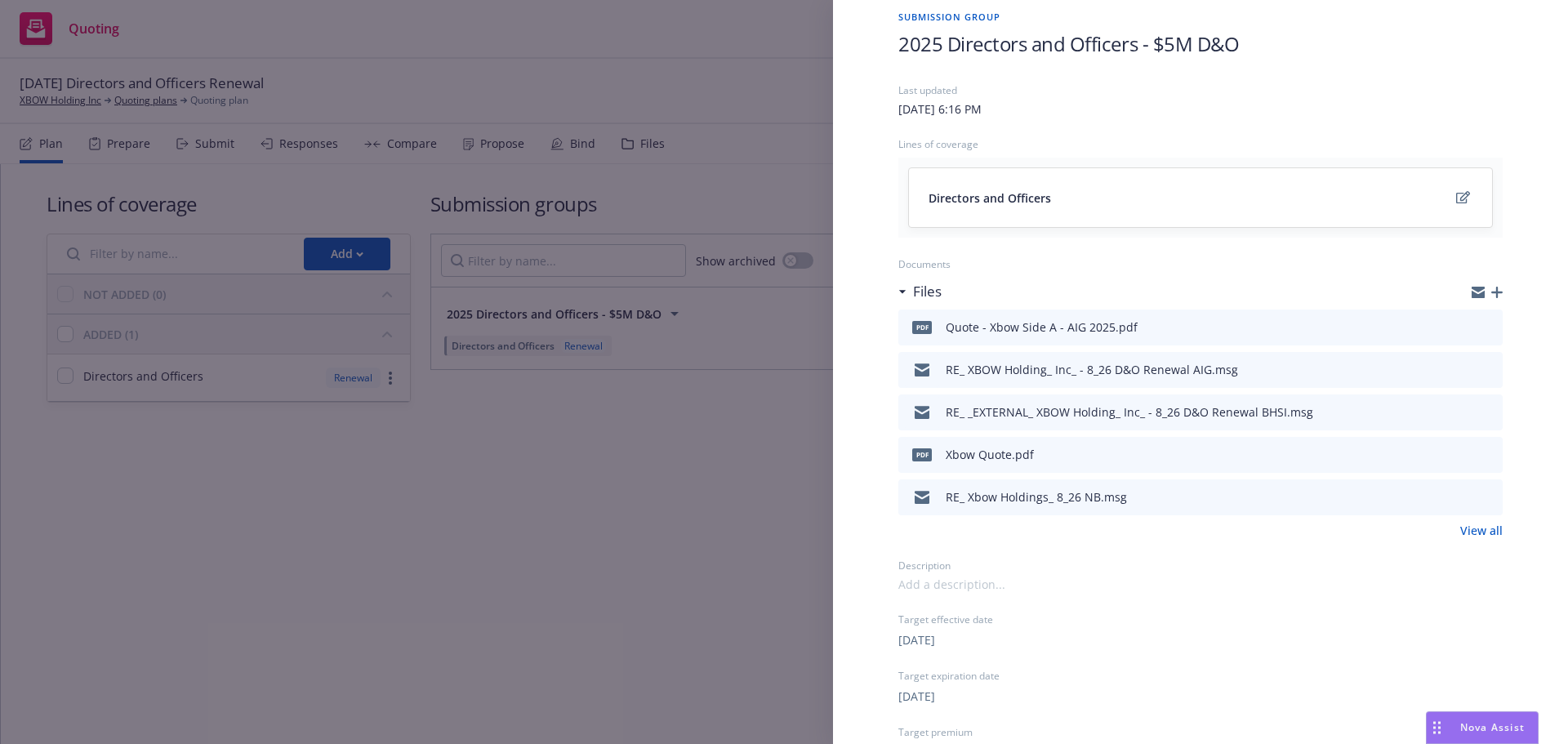
click at [443, 492] on div "Submission group 2025 Directors and Officers - $5M D&O Last updated Friday, Mar…" at bounding box center [784, 372] width 1568 height 744
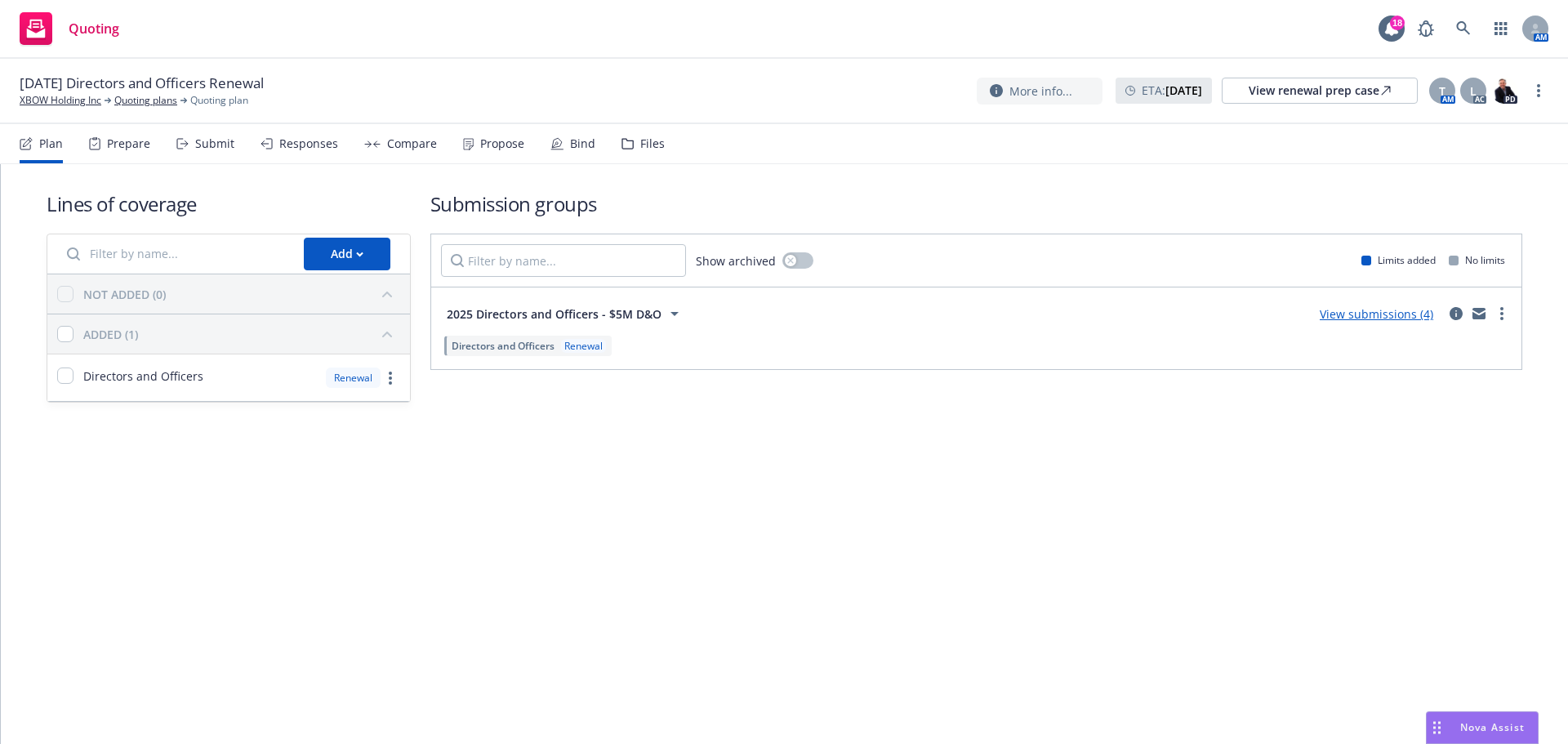
click at [1397, 313] on link "View submissions (4)" at bounding box center [1376, 313] width 113 height 16
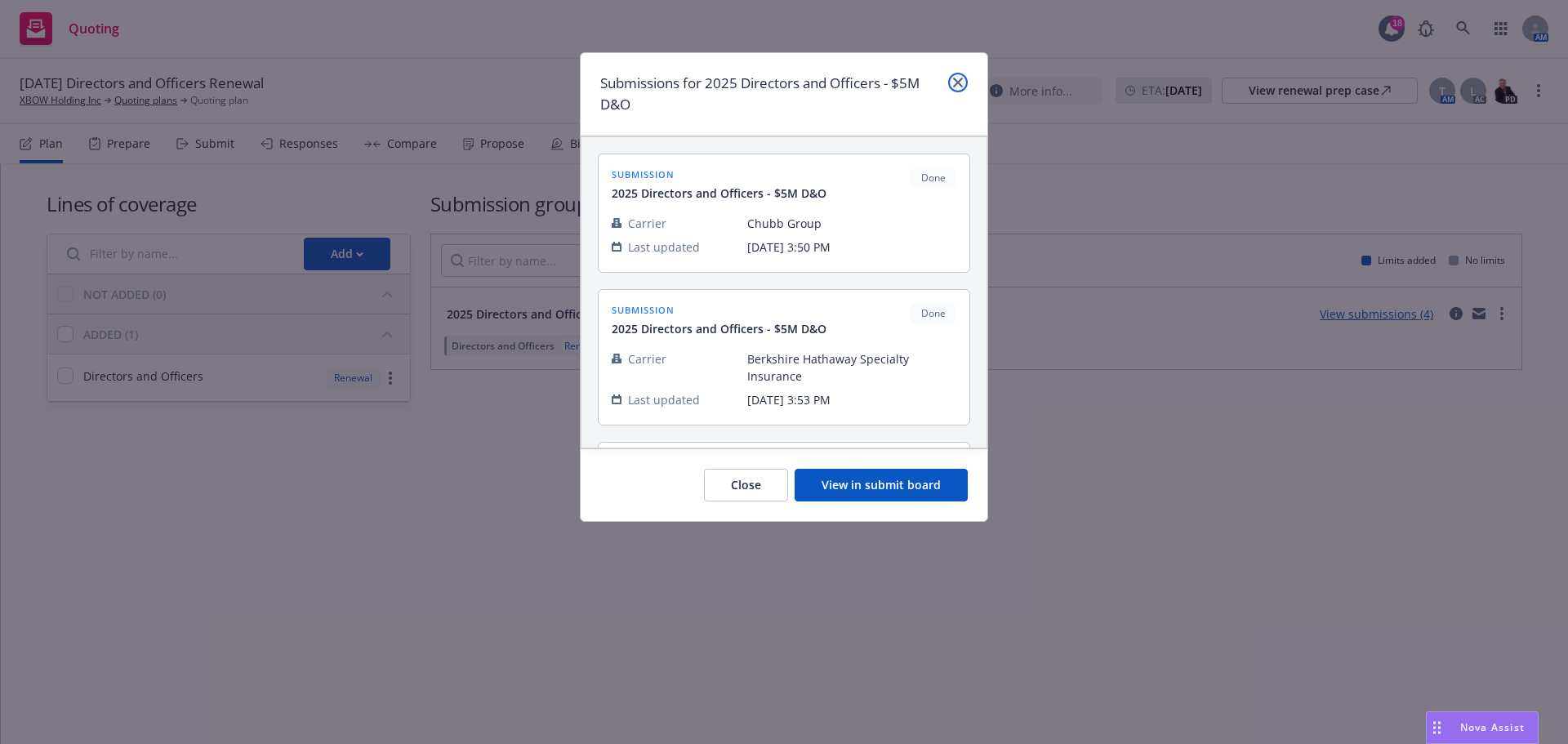
click at [959, 82] on icon "close" at bounding box center [958, 82] width 10 height 10
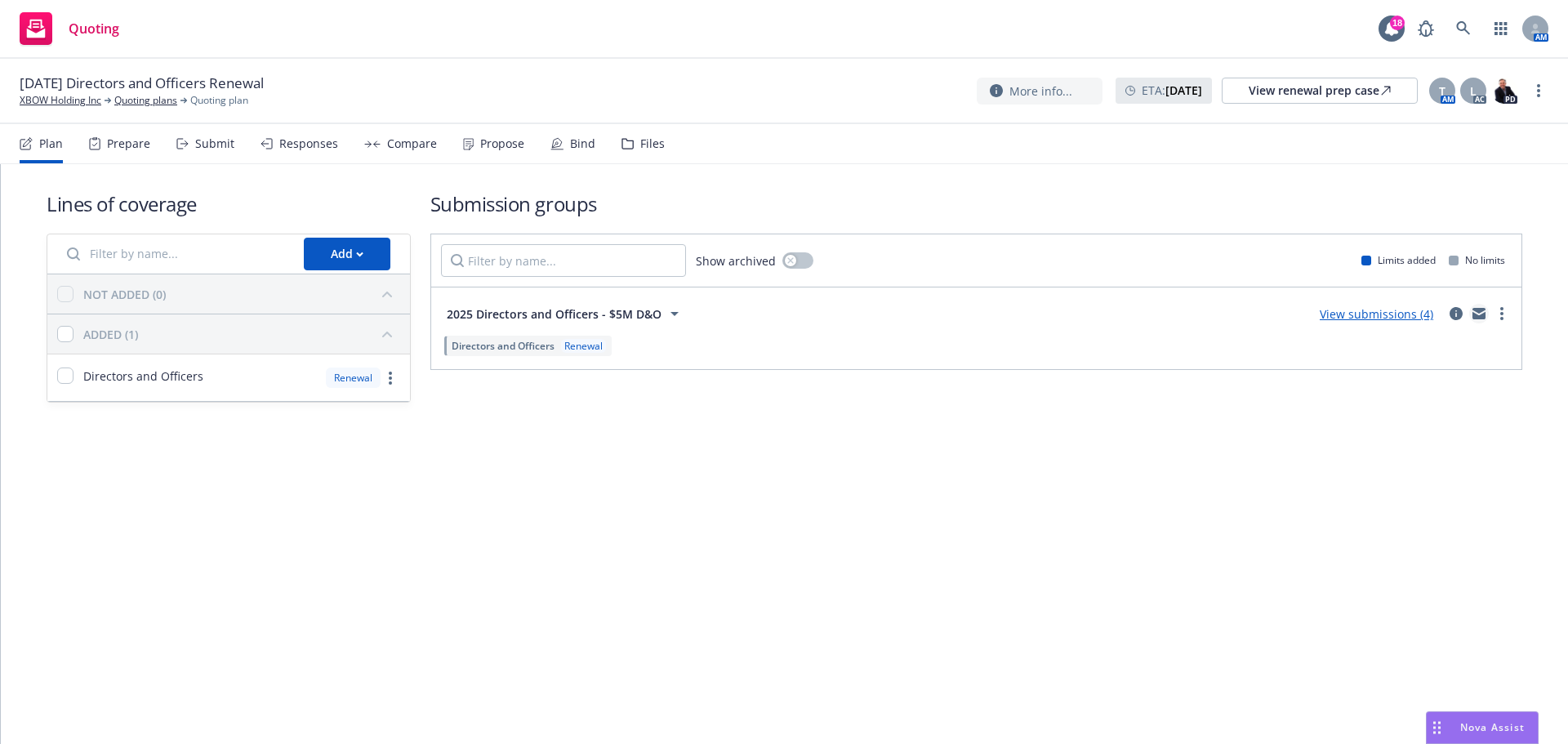
click at [1474, 308] on icon "mail" at bounding box center [1479, 310] width 13 height 6
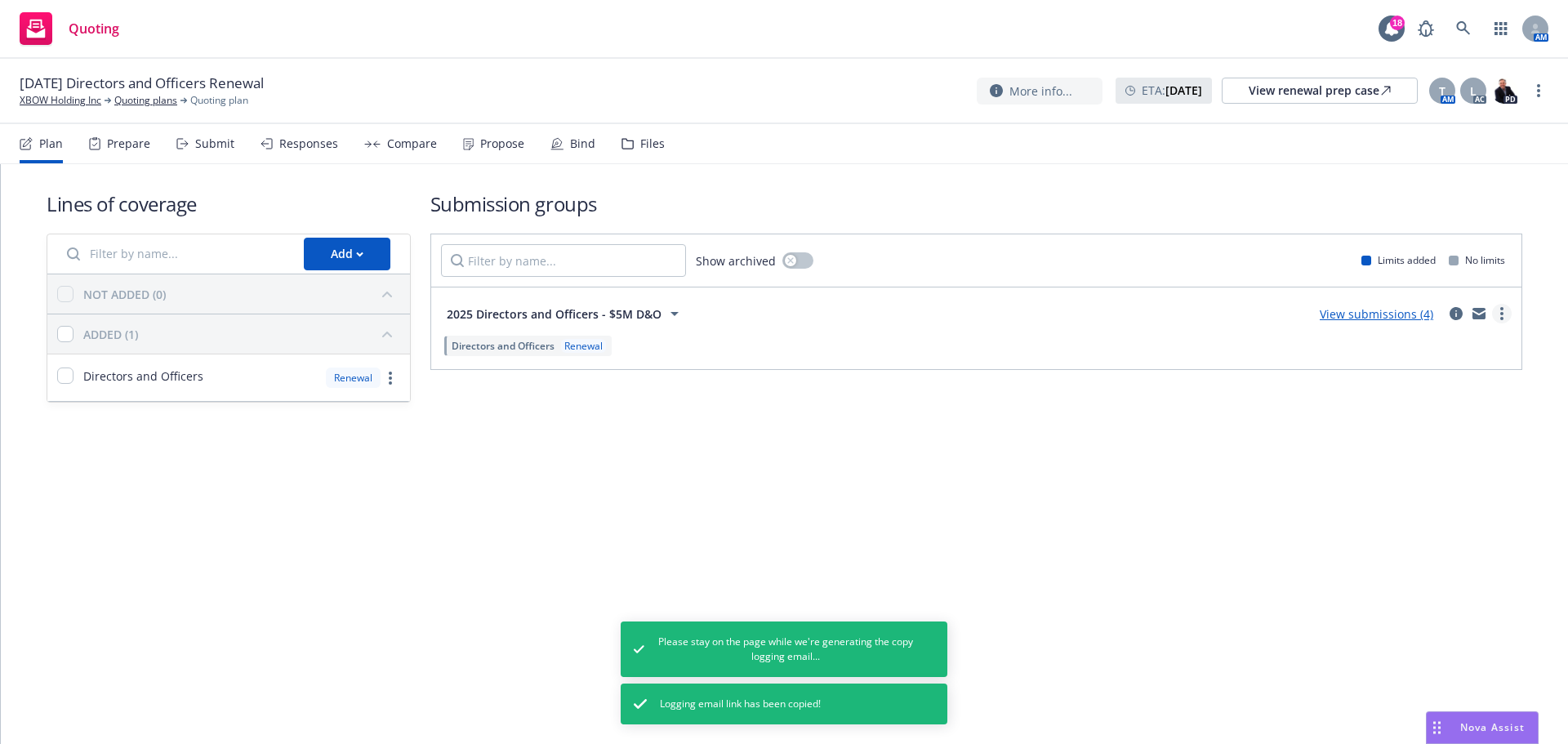
click at [1503, 313] on link "more" at bounding box center [1501, 314] width 20 height 20
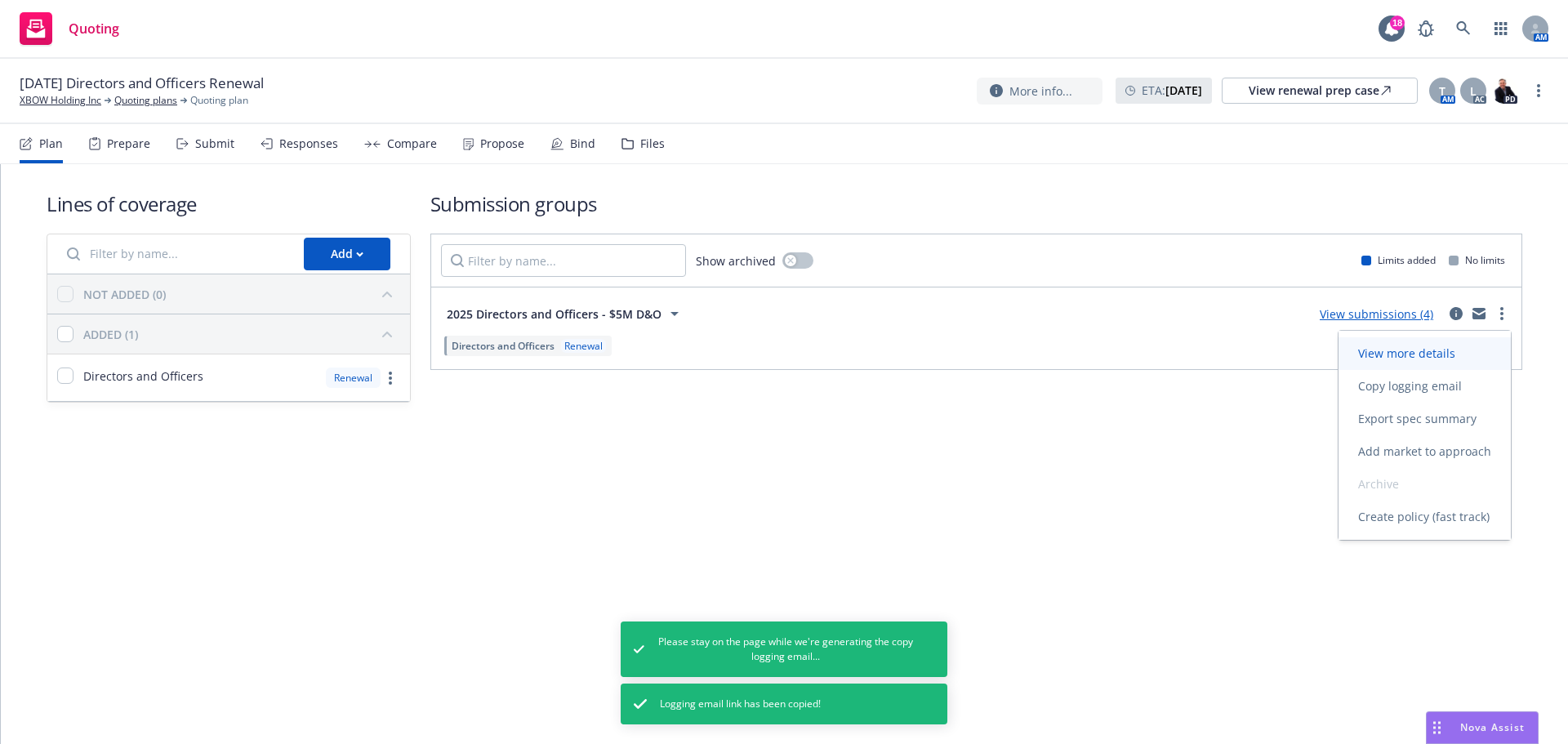
click at [1399, 349] on span "View more details" at bounding box center [1406, 353] width 137 height 16
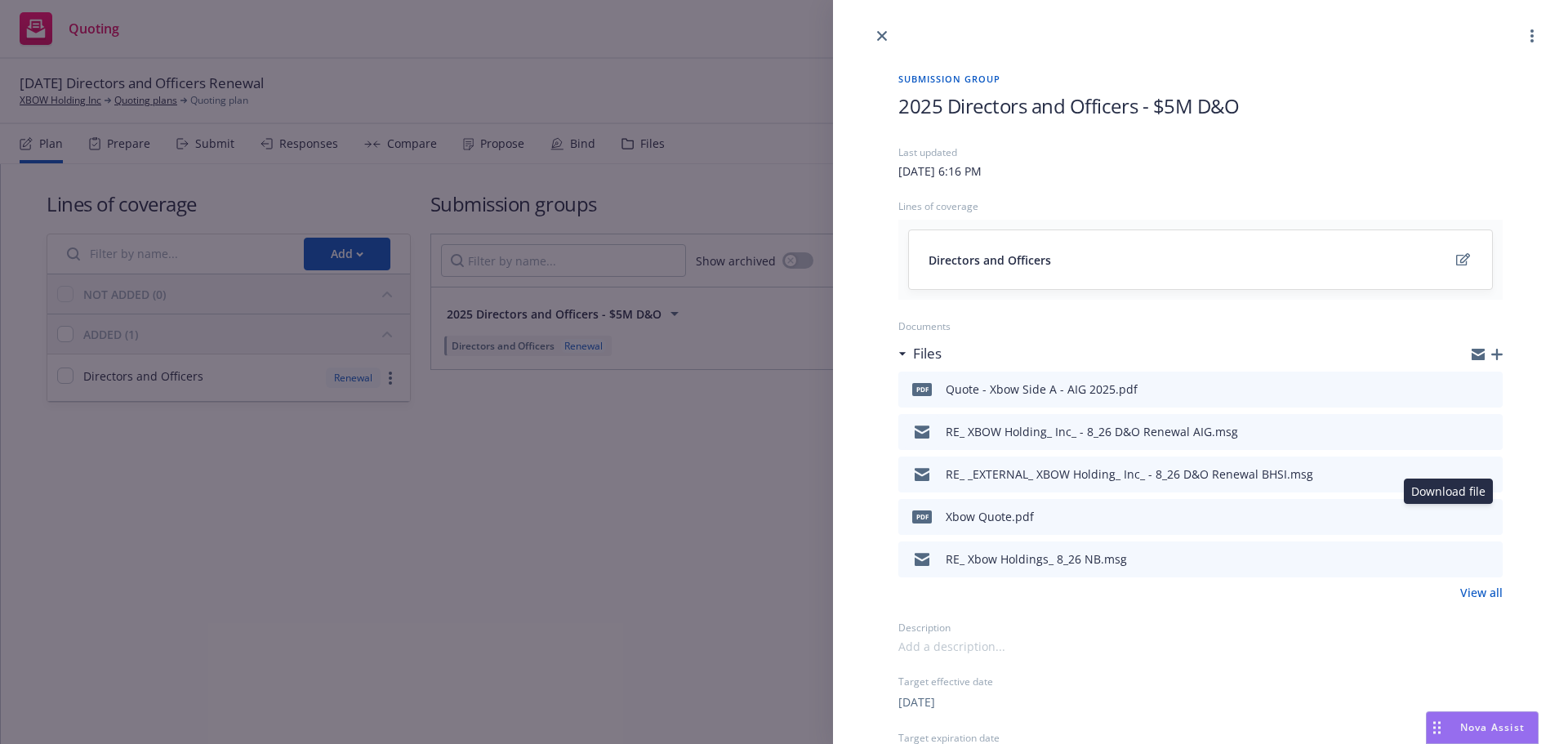
click at [1455, 515] on icon "download file" at bounding box center [1460, 514] width 11 height 10
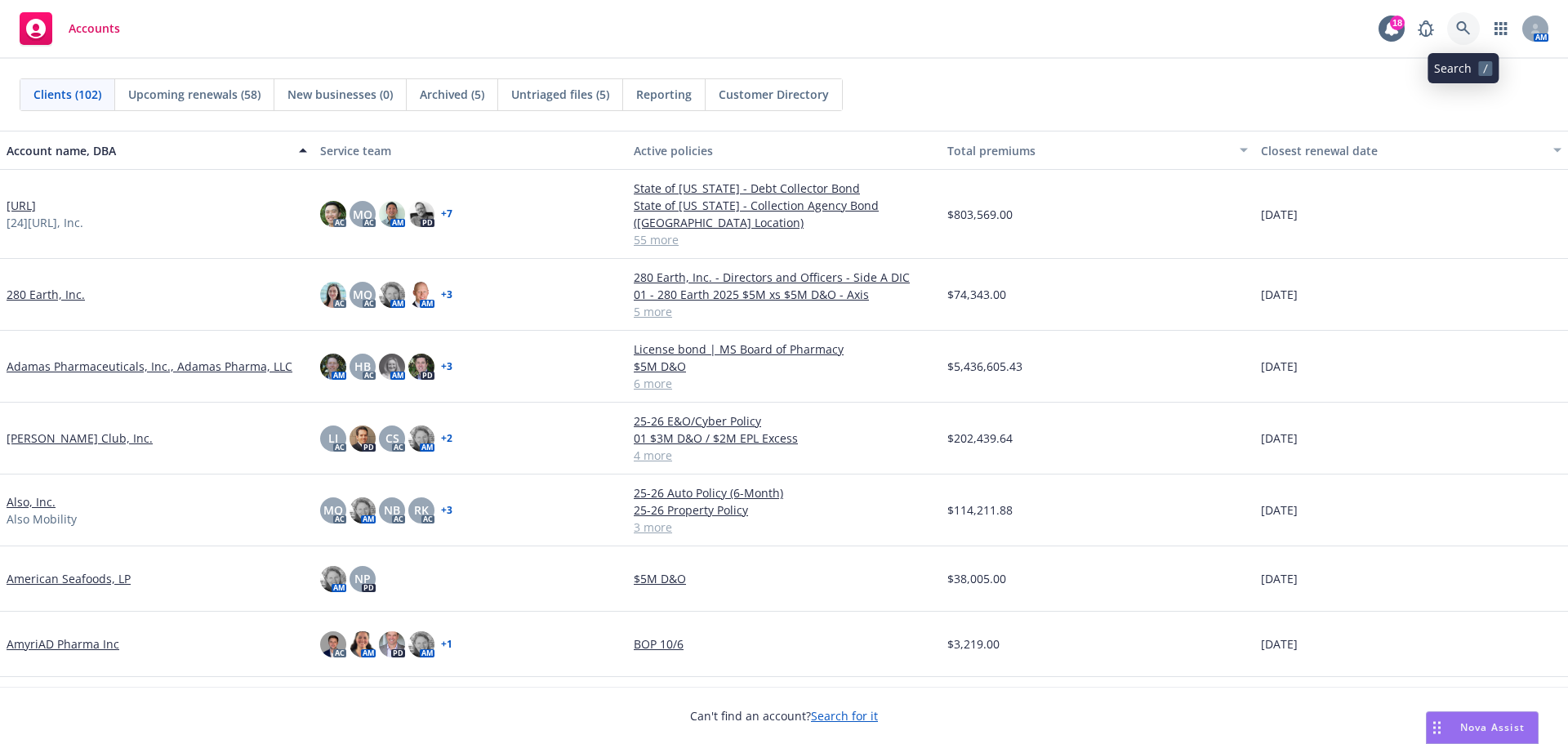
click at [1460, 22] on icon at bounding box center [1462, 27] width 14 height 14
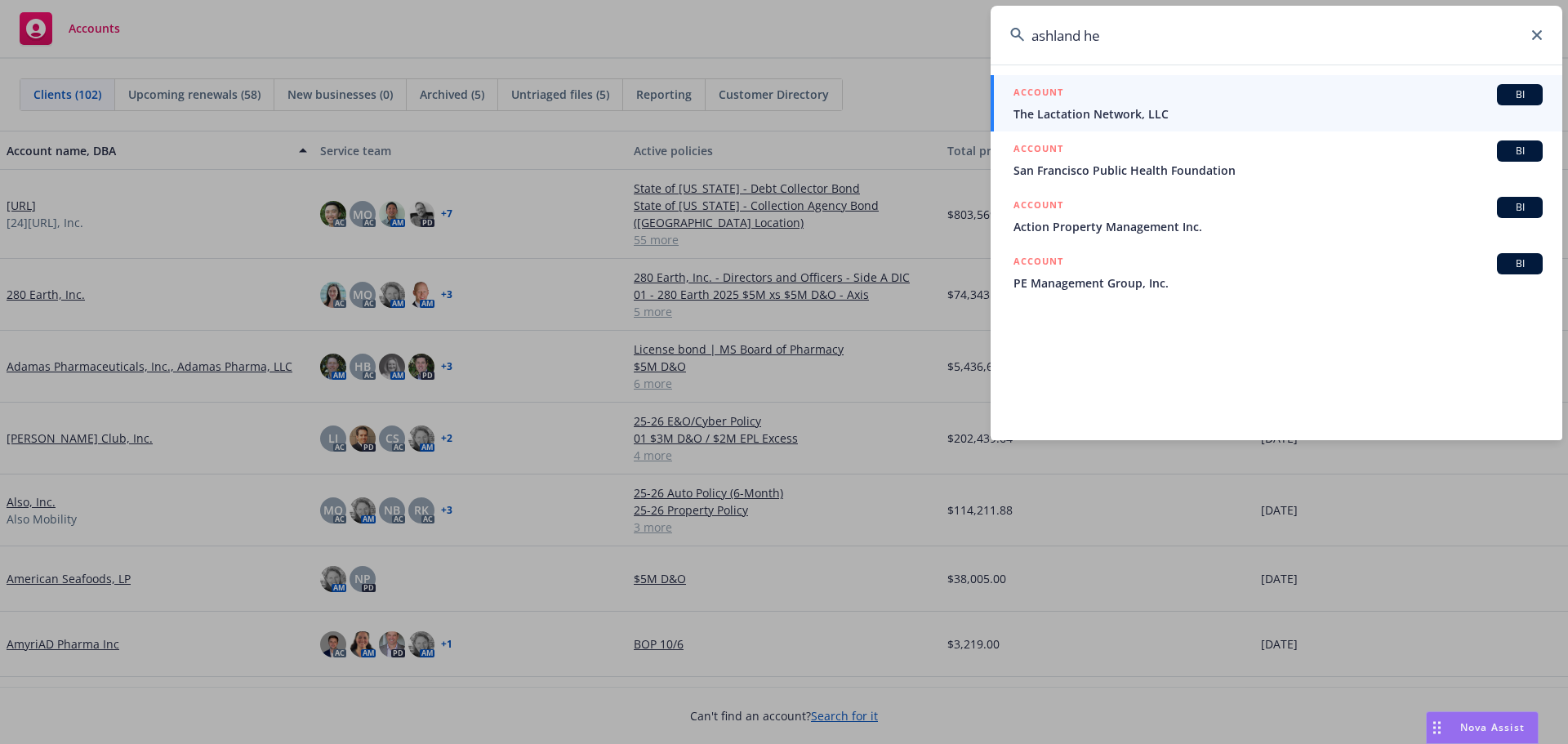
type input "ashland he"
click at [1511, 91] on span "BI" at bounding box center [1519, 95] width 32 height 15
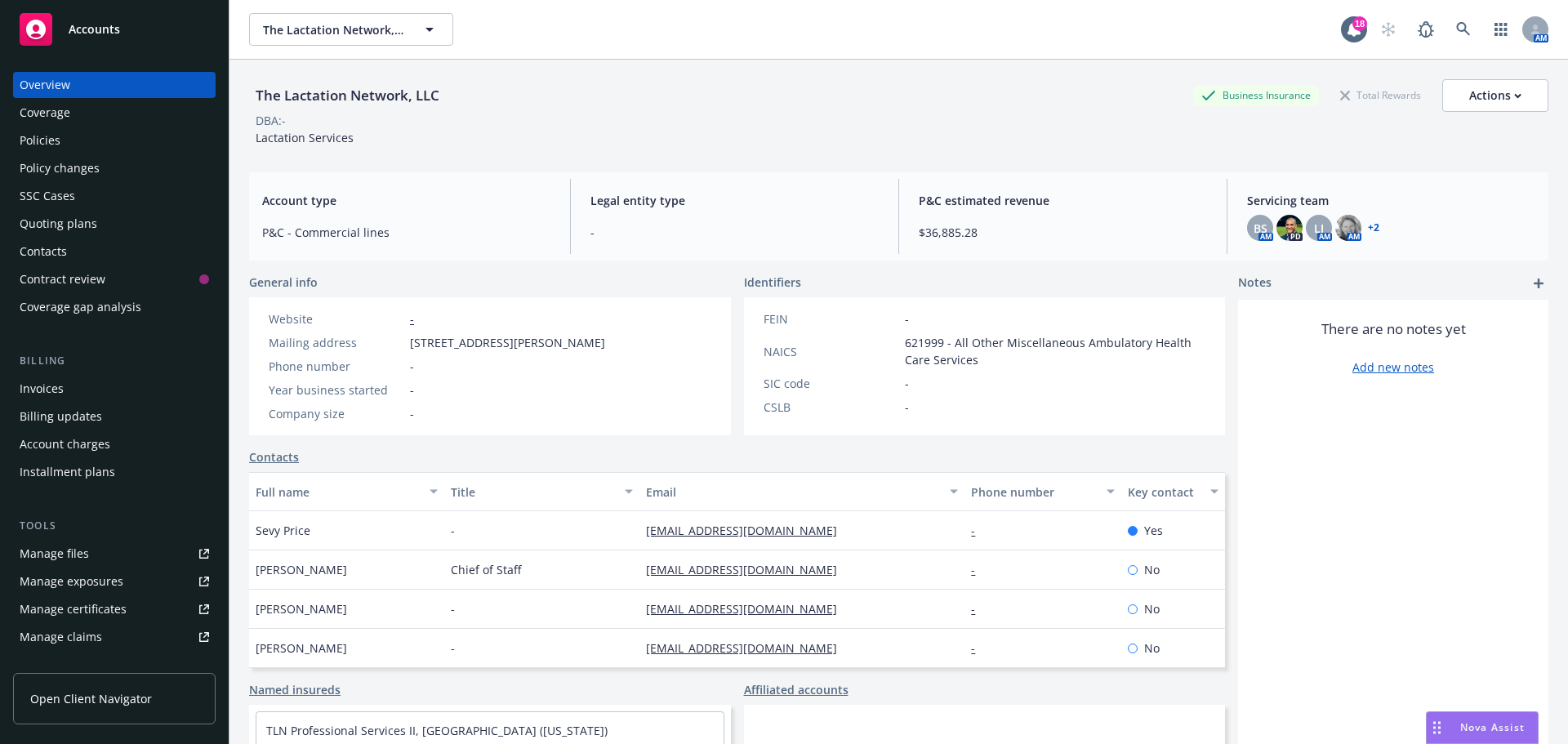
click at [1466, 728] on span "Nova Assist" at bounding box center [1491, 727] width 64 height 14
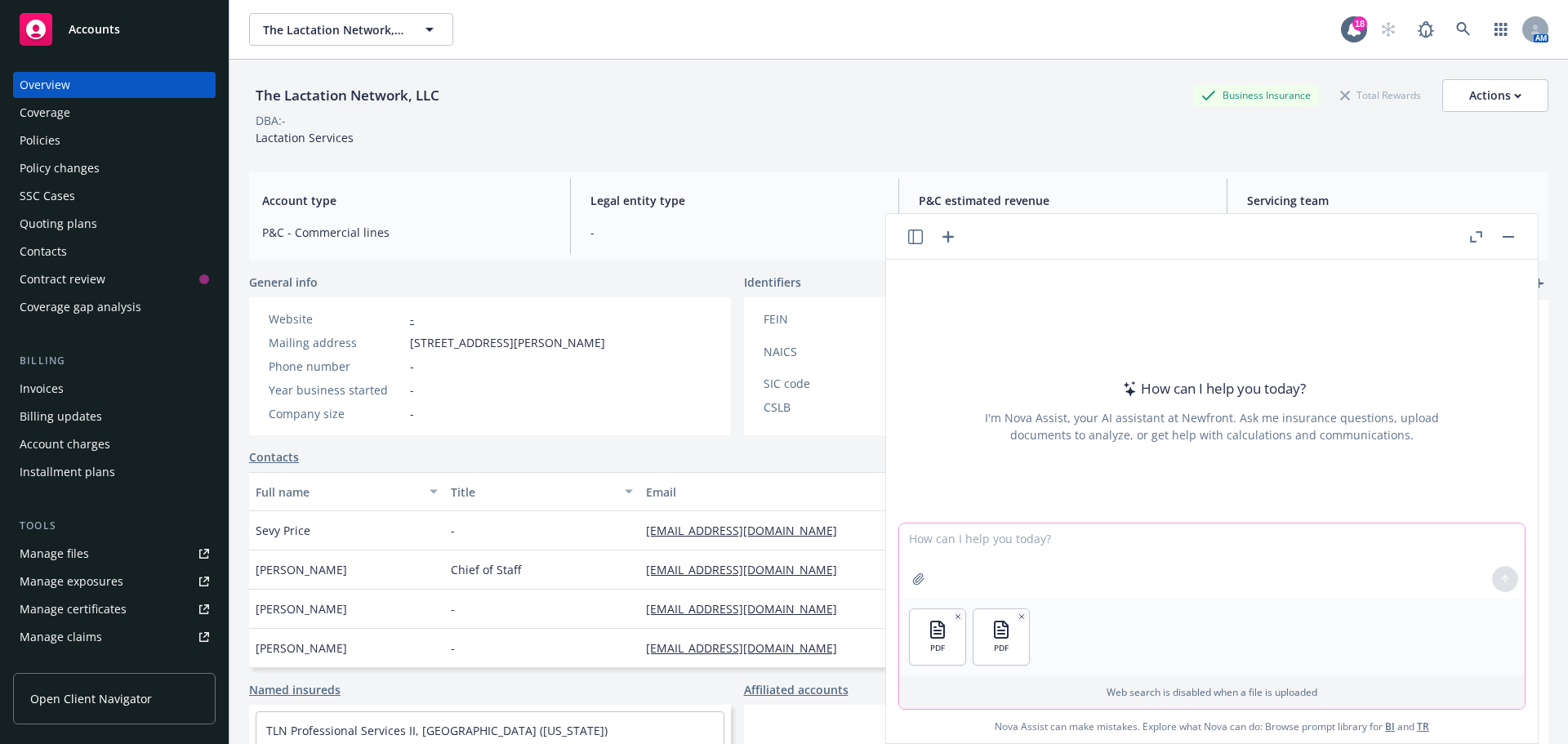
click at [956, 558] on textarea at bounding box center [1211, 561] width 626 height 75
type textarea "p"
type textarea "compare the binder with the policy"
